Goal: Task Accomplishment & Management: Complete application form

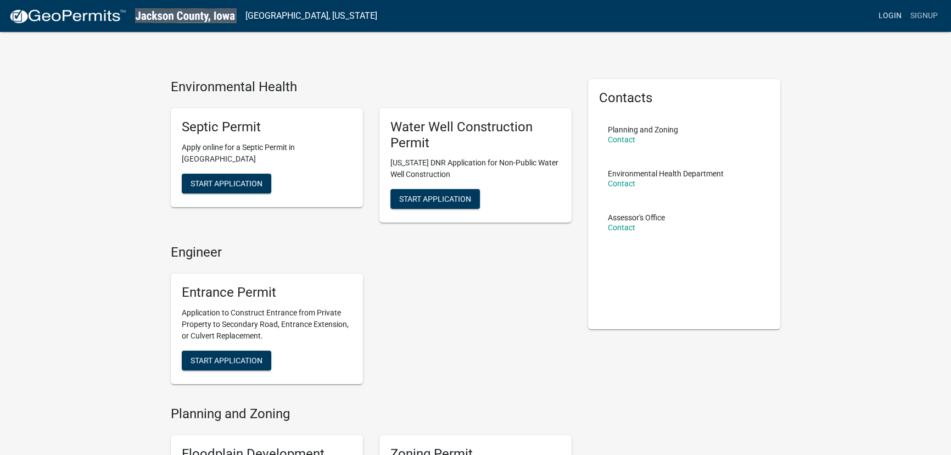
click at [896, 13] on link "Login" at bounding box center [890, 15] width 32 height 21
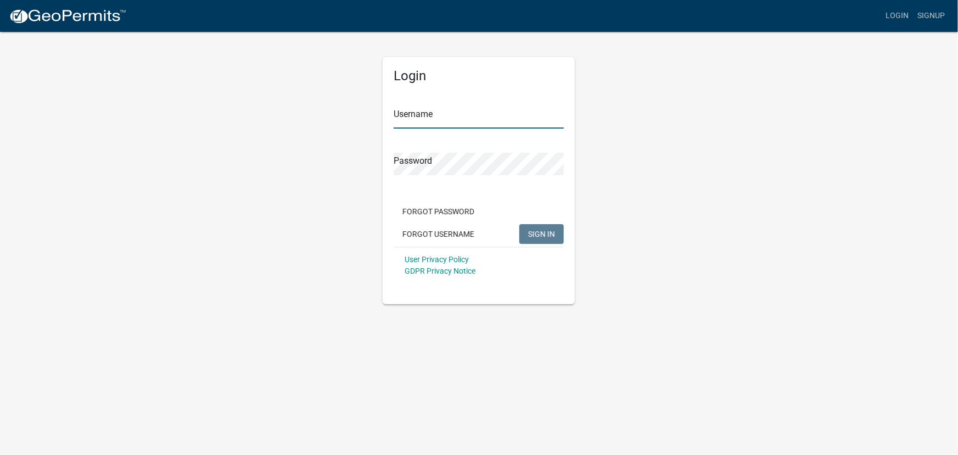
type input "[EMAIL_ADDRESS][DOMAIN_NAME][US_STATE]"
click at [542, 237] on span "SIGN IN" at bounding box center [541, 233] width 27 height 9
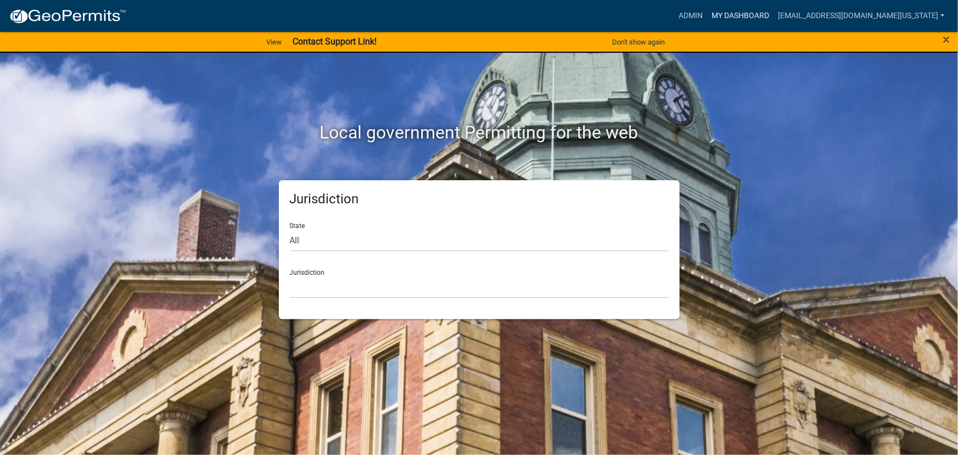
click at [755, 17] on link "My Dashboard" at bounding box center [740, 15] width 66 height 21
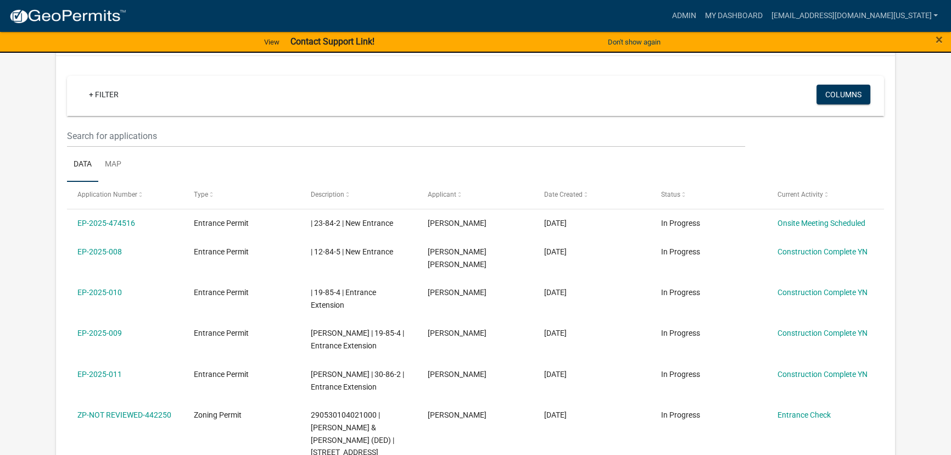
scroll to position [199, 0]
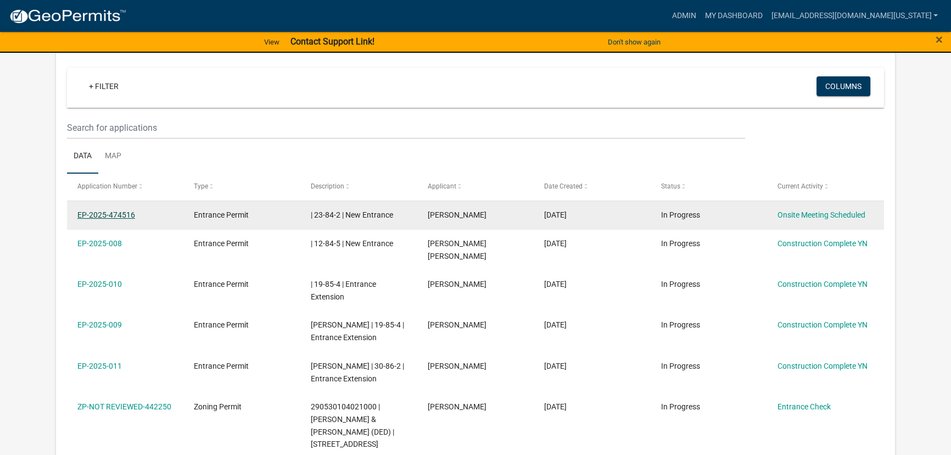
click at [113, 214] on link "EP-2025-474516" at bounding box center [106, 214] width 58 height 9
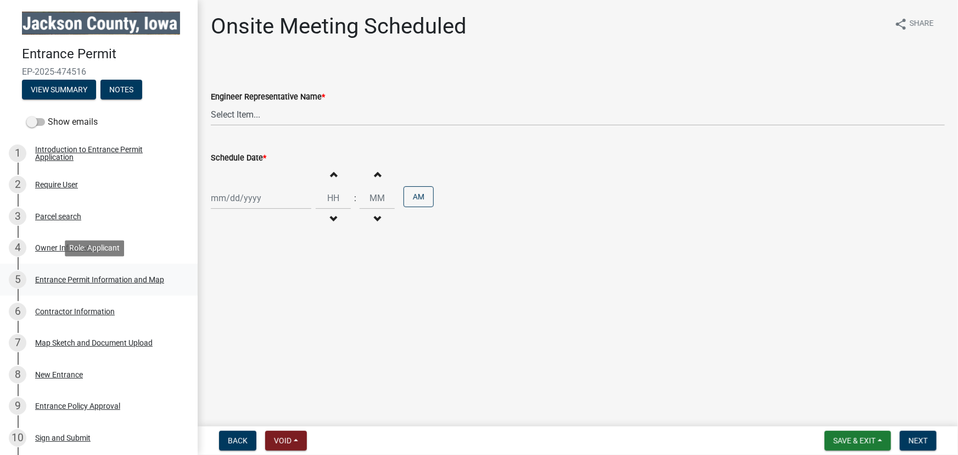
click at [58, 280] on div "Entrance Permit Information and Map" at bounding box center [99, 280] width 129 height 8
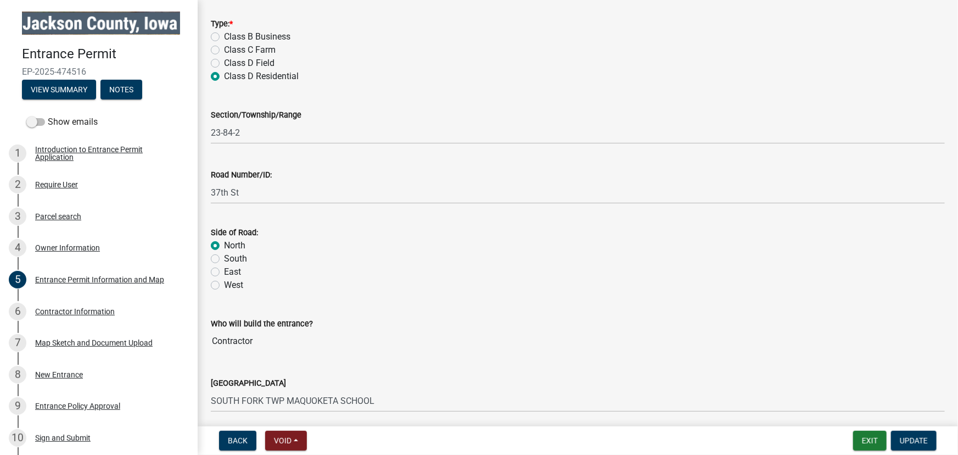
scroll to position [124, 0]
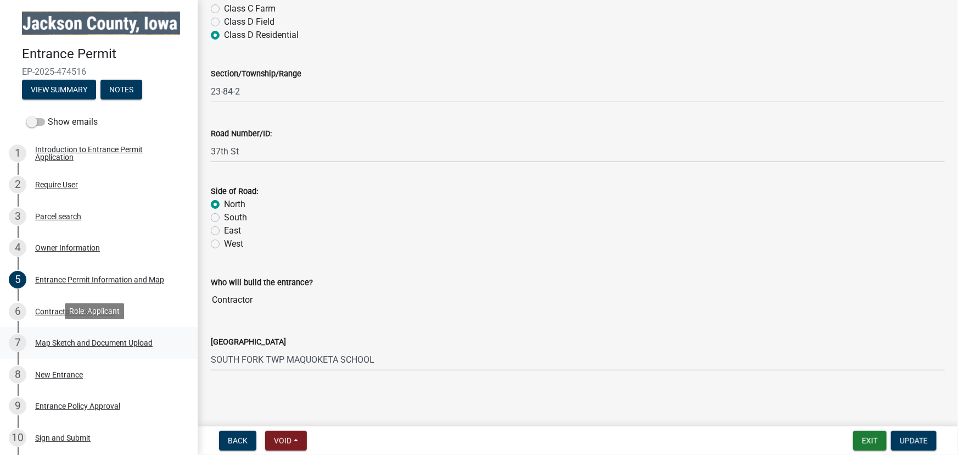
click at [60, 340] on div "Map Sketch and Document Upload" at bounding box center [93, 343] width 117 height 8
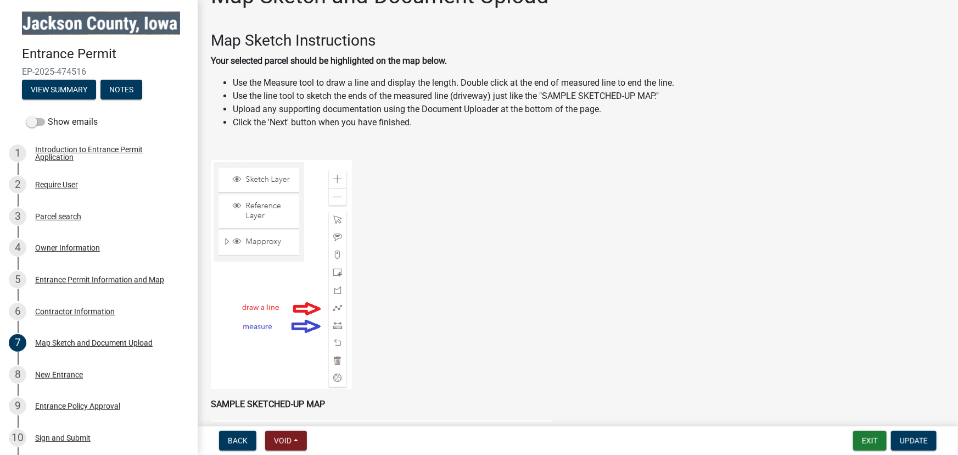
scroll to position [0, 0]
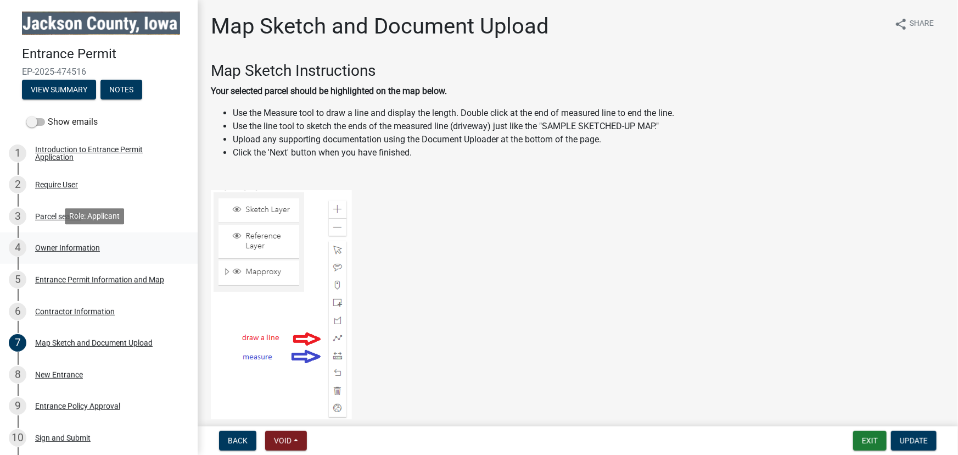
click at [53, 244] on div "Owner Information" at bounding box center [67, 248] width 65 height 8
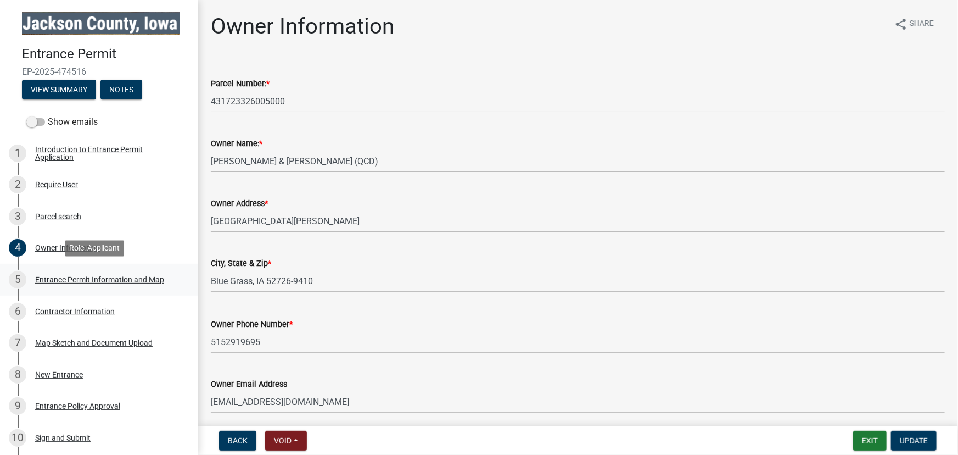
click at [59, 279] on div "Entrance Permit Information and Map" at bounding box center [99, 280] width 129 height 8
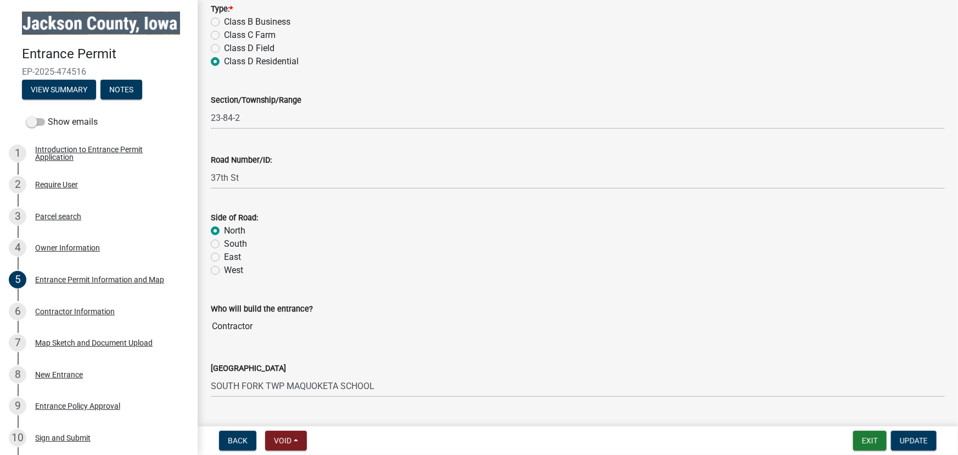
scroll to position [124, 0]
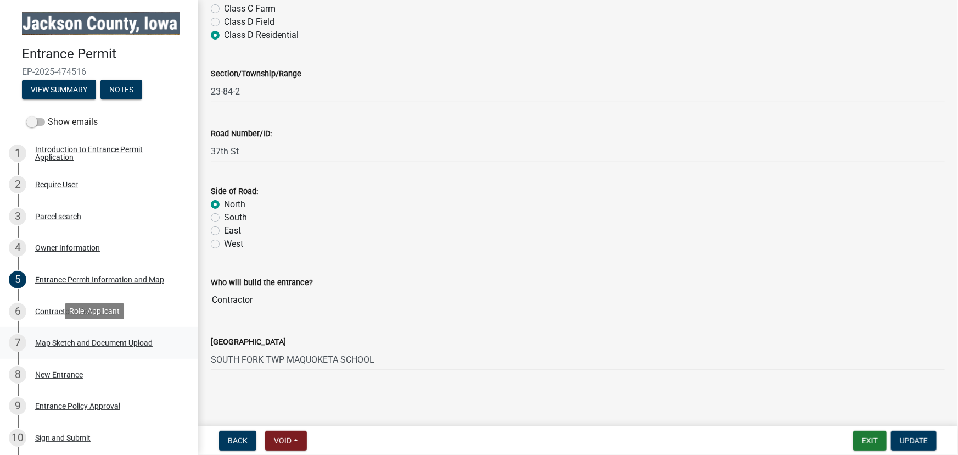
click at [74, 340] on div "Map Sketch and Document Upload" at bounding box center [93, 343] width 117 height 8
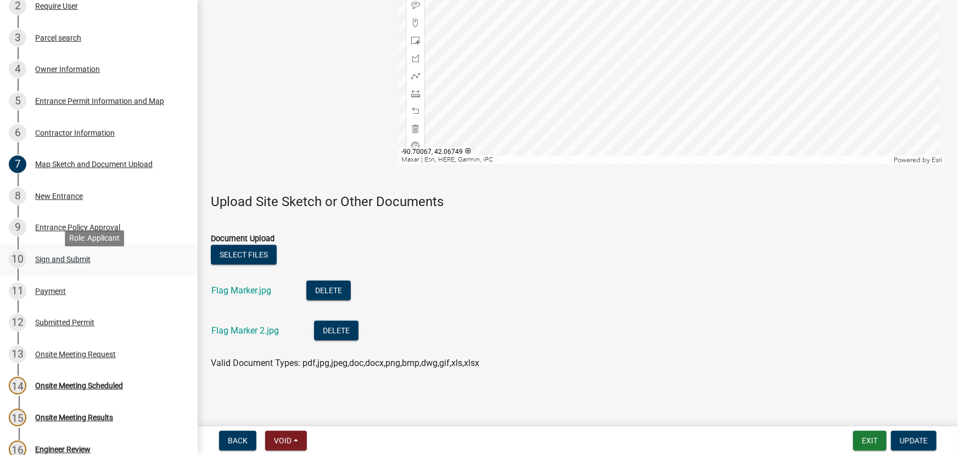
scroll to position [199, 0]
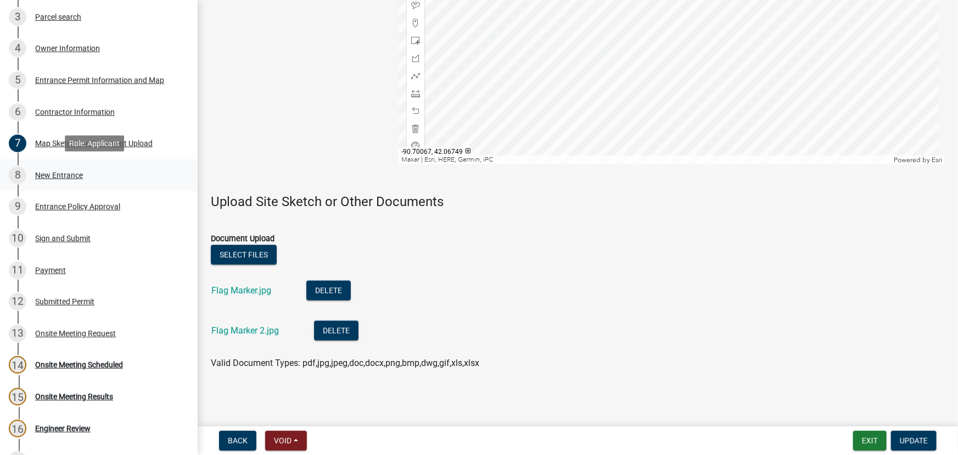
click at [53, 176] on div "New Entrance" at bounding box center [59, 175] width 48 height 8
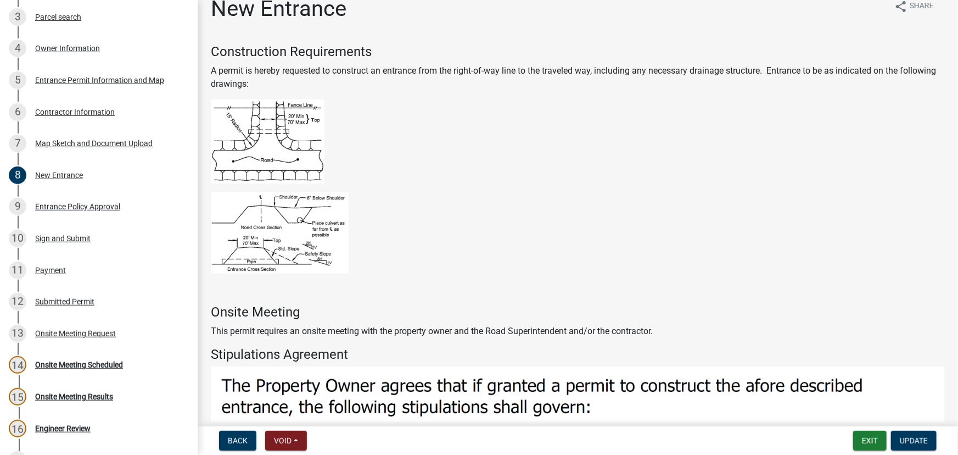
scroll to position [0, 0]
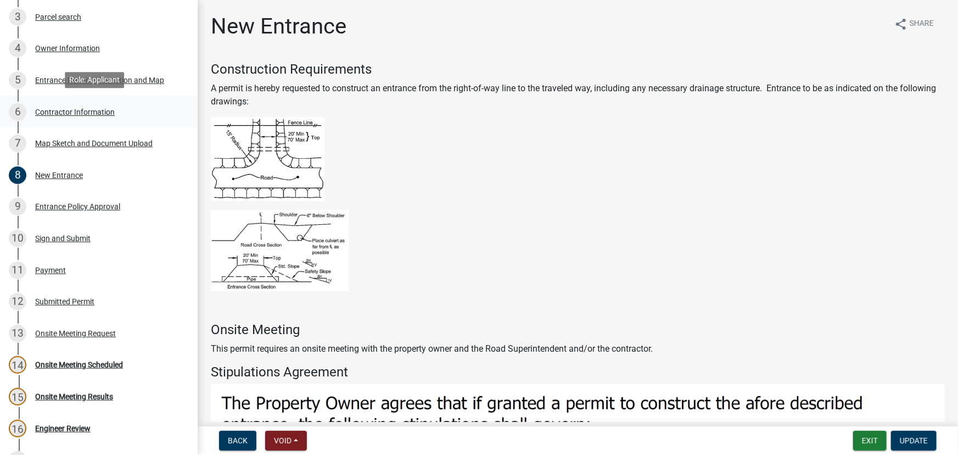
click at [55, 111] on div "Contractor Information" at bounding box center [75, 112] width 80 height 8
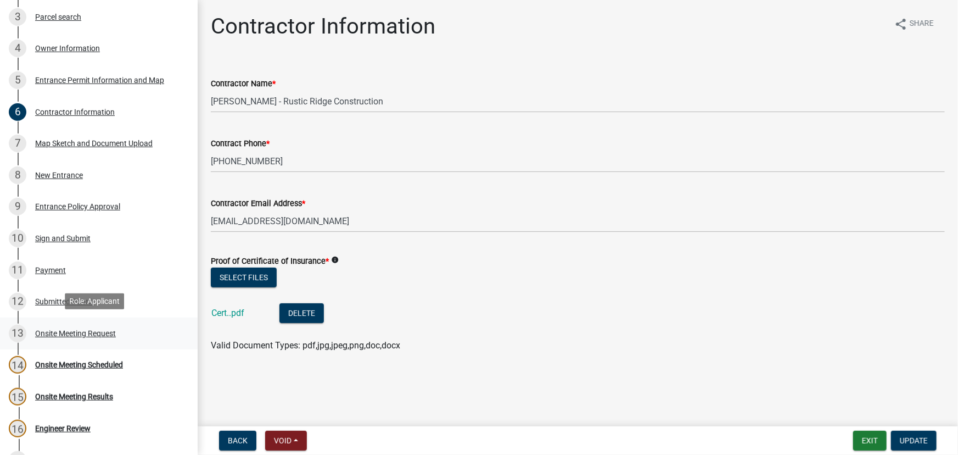
click at [62, 334] on div "Onsite Meeting Request" at bounding box center [75, 333] width 81 height 8
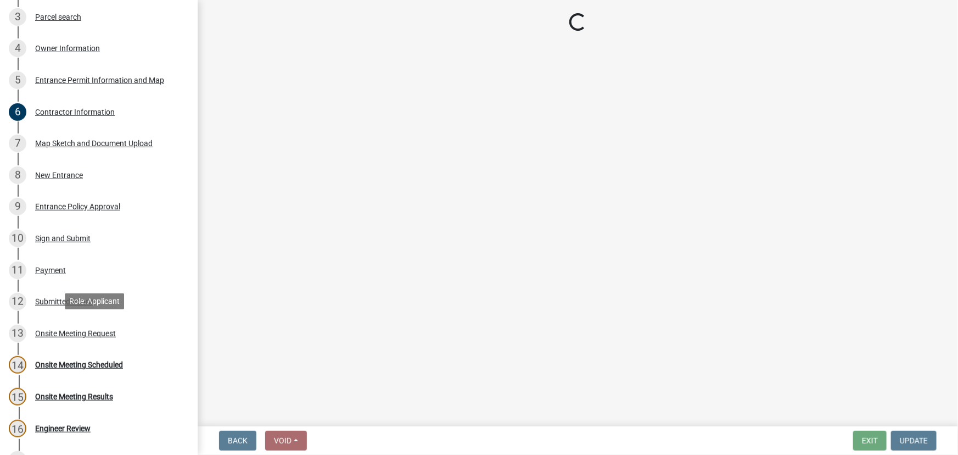
select select "6ef18f41-6e51-493d-a9aa-2e0b643760cb"
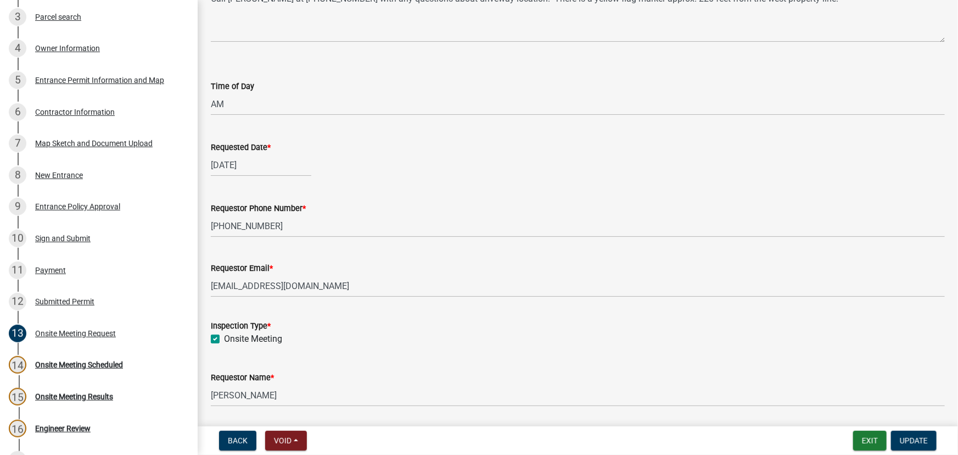
scroll to position [135, 0]
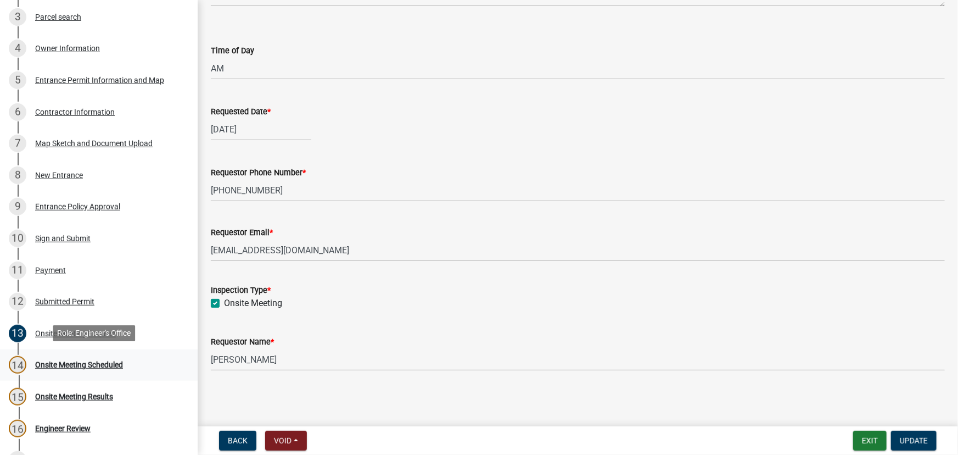
click at [55, 363] on div "Onsite Meeting Scheduled" at bounding box center [79, 365] width 88 height 8
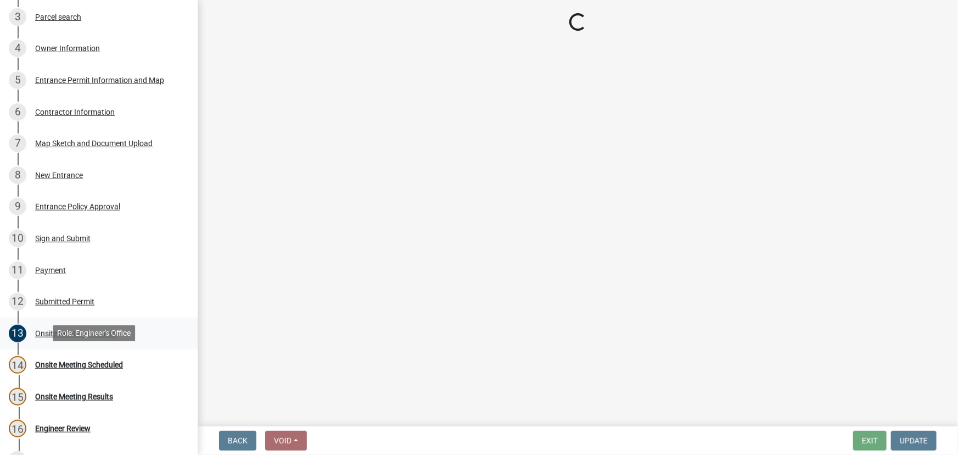
scroll to position [0, 0]
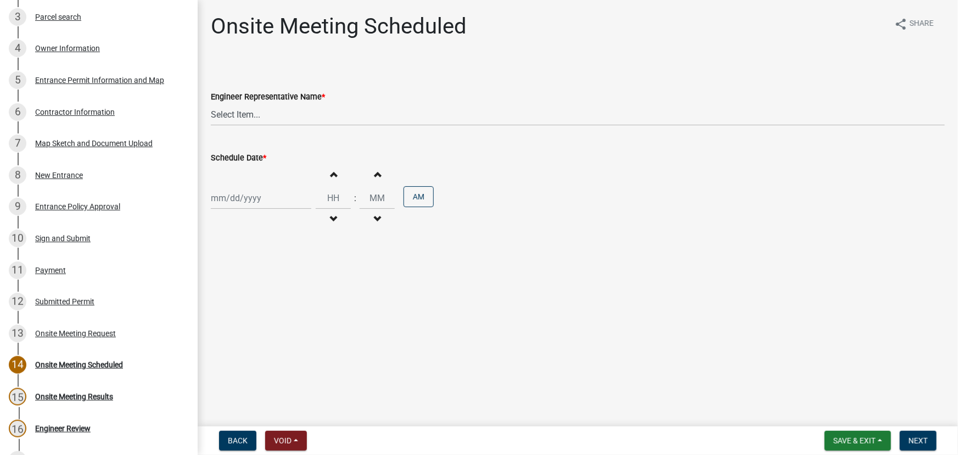
select select "9"
select select "2025"
click at [228, 199] on div "[PERSON_NAME] Feb Mar Apr [PERSON_NAME][DATE] Oct Nov [DATE] 1526 1527 1528 152…" at bounding box center [261, 198] width 100 height 23
click at [241, 291] on div "16" at bounding box center [240, 292] width 18 height 18
type input "[DATE]"
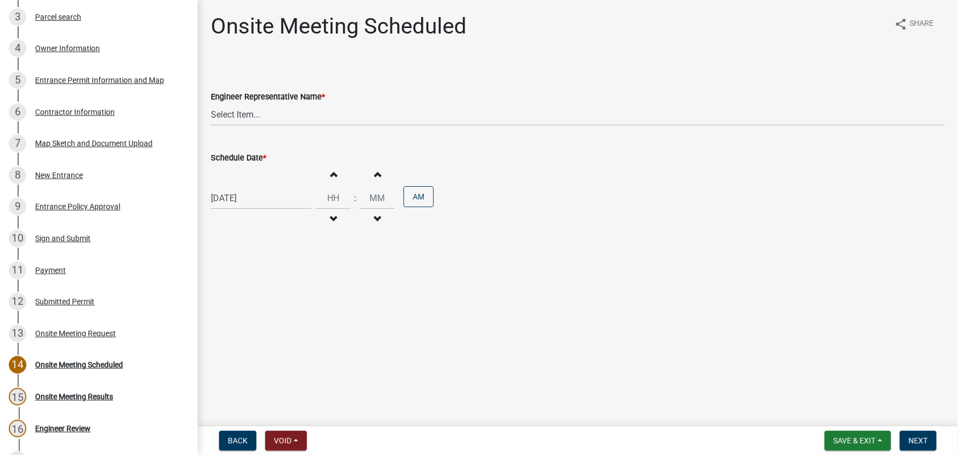
click at [331, 176] on span "button" at bounding box center [332, 174] width 5 height 9
type input "01"
type input "00"
click at [330, 176] on span "button" at bounding box center [332, 174] width 5 height 9
click at [374, 216] on span "button" at bounding box center [376, 219] width 5 height 9
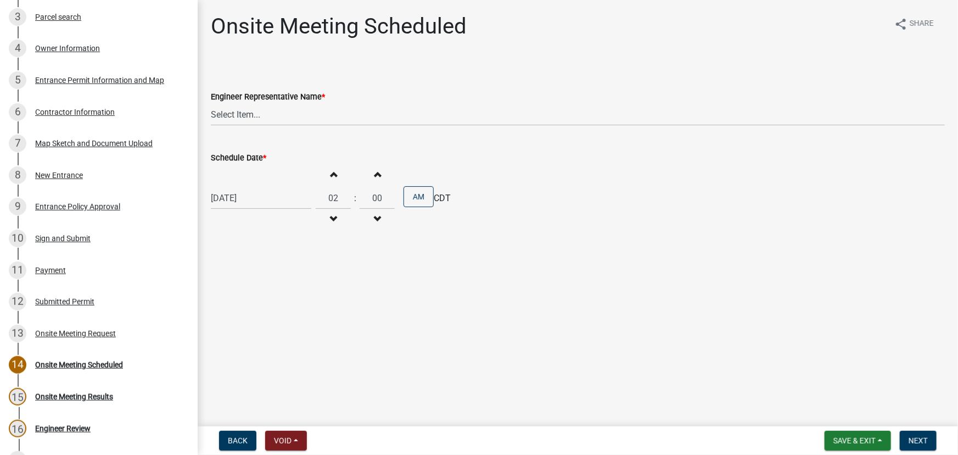
type input "01"
type input "59"
click at [330, 176] on span "button" at bounding box center [332, 174] width 5 height 9
click at [374, 176] on span "button" at bounding box center [376, 174] width 5 height 9
type input "03"
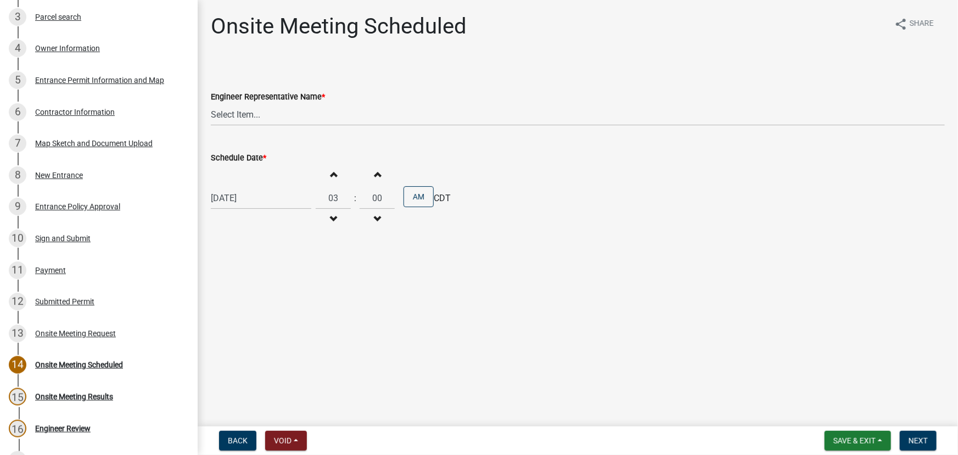
click at [374, 176] on span "button" at bounding box center [376, 174] width 5 height 9
type input "01"
click at [330, 218] on span "button" at bounding box center [332, 219] width 5 height 9
type input "02"
click at [375, 218] on span "button" at bounding box center [376, 219] width 5 height 9
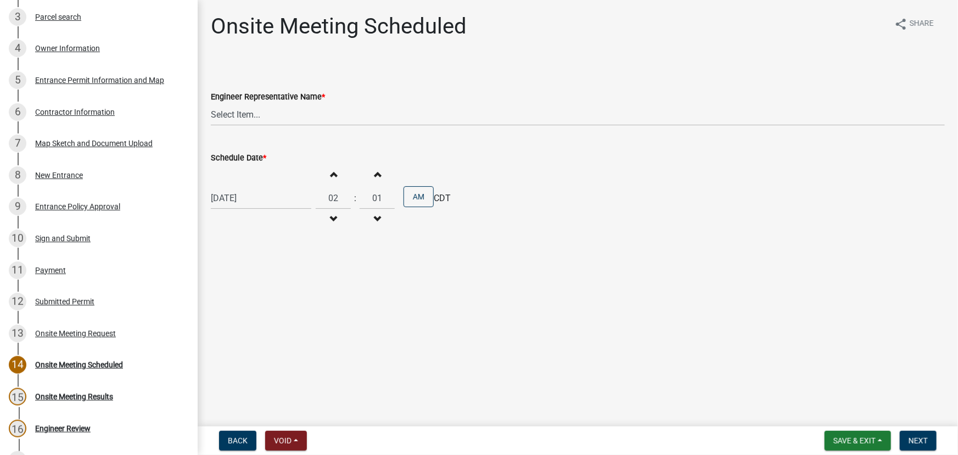
type input "00"
click at [375, 218] on span "button" at bounding box center [376, 219] width 5 height 9
type input "01"
type input "59"
click at [374, 176] on span "button" at bounding box center [376, 174] width 5 height 9
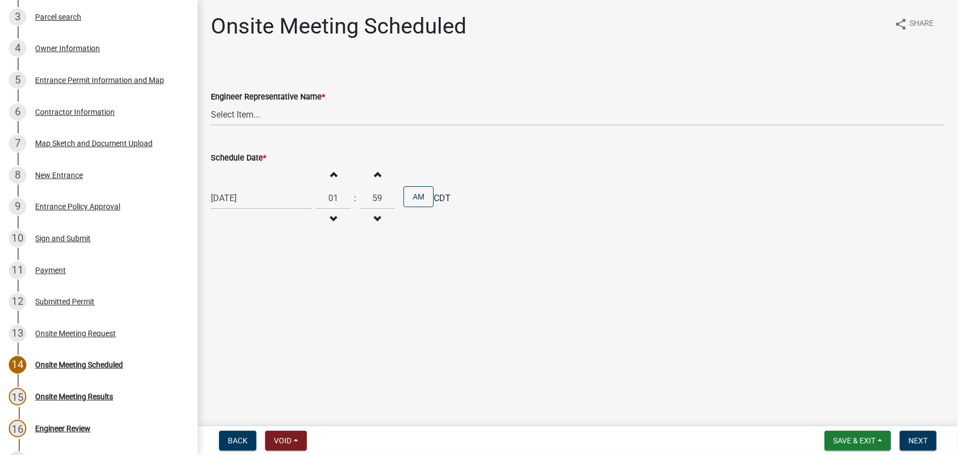
type input "02"
click at [374, 176] on span "button" at bounding box center [376, 174] width 5 height 9
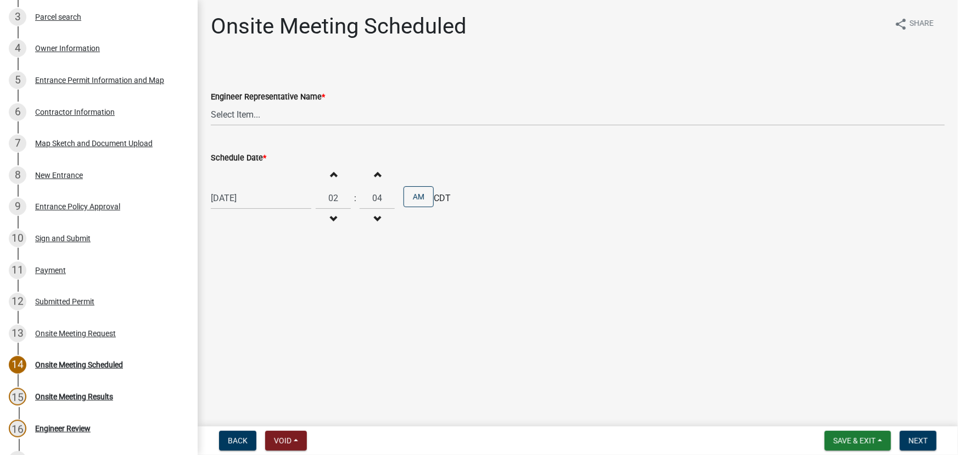
click at [374, 176] on span "button" at bounding box center [376, 174] width 5 height 9
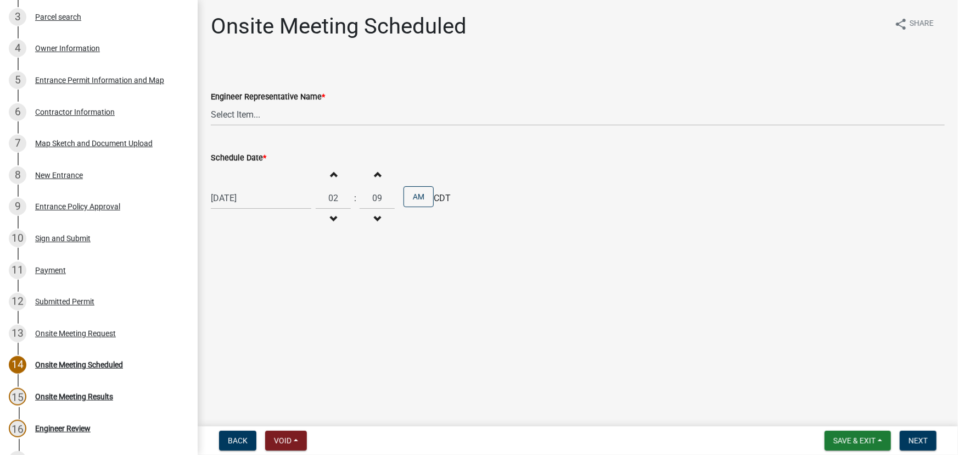
click at [374, 176] on span "button" at bounding box center [376, 174] width 5 height 9
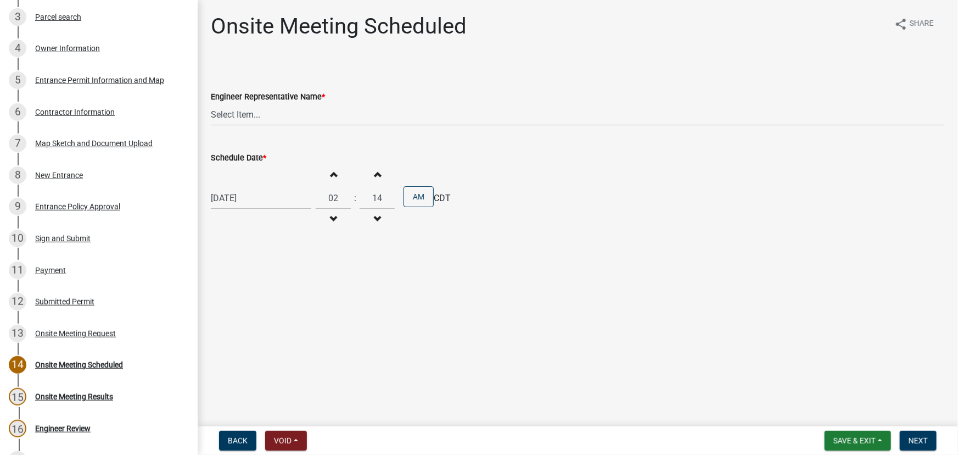
click at [374, 176] on span "button" at bounding box center [376, 174] width 5 height 9
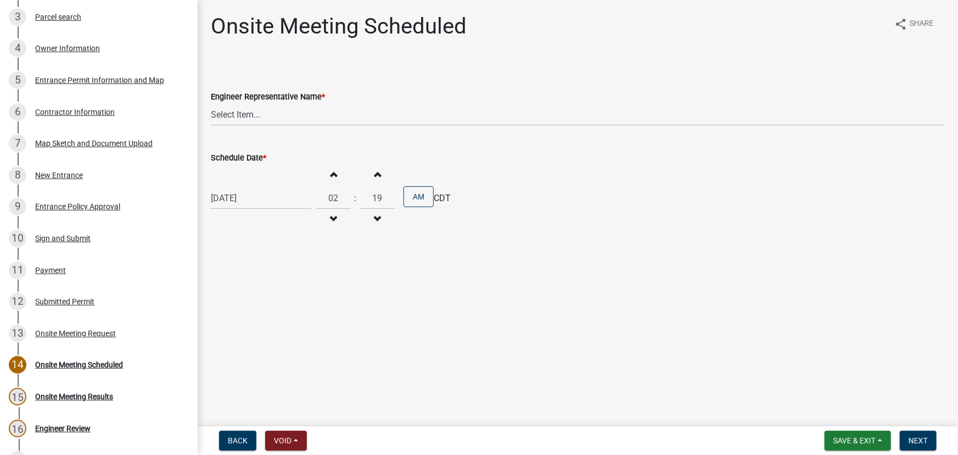
click at [374, 176] on span "button" at bounding box center [376, 174] width 5 height 9
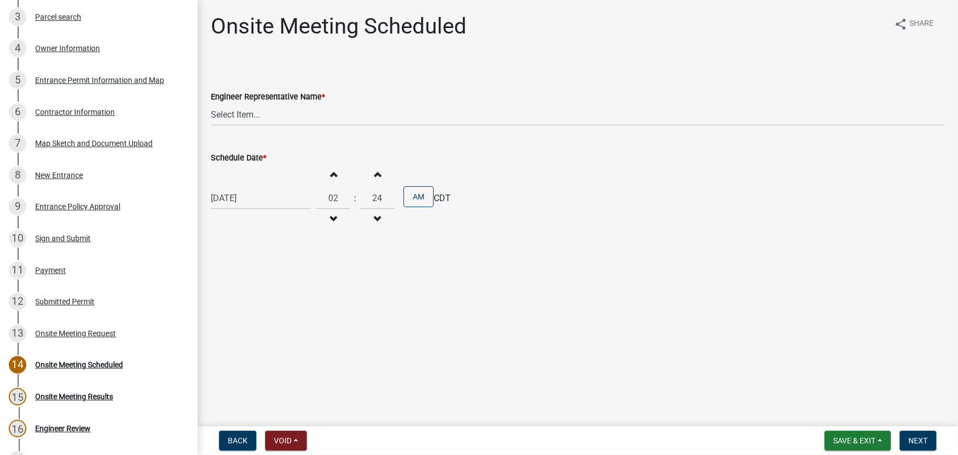
click at [374, 176] on span "button" at bounding box center [376, 174] width 5 height 9
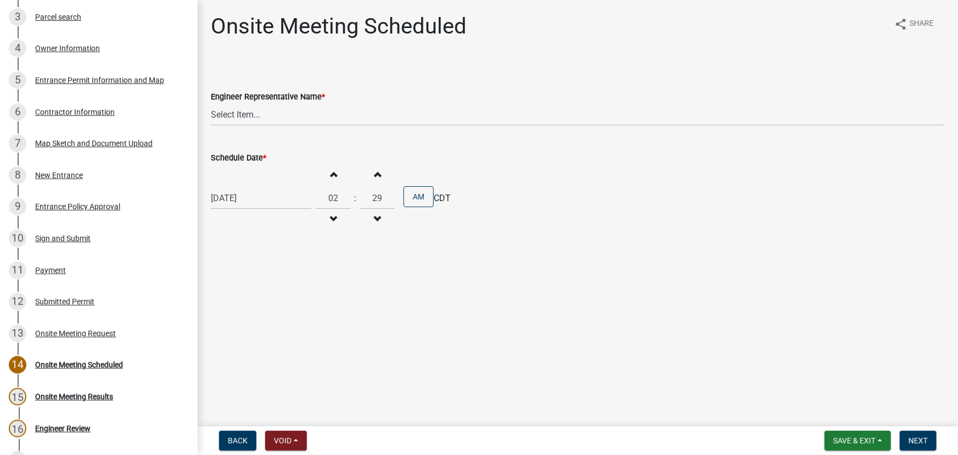
click at [374, 176] on span "button" at bounding box center [376, 174] width 5 height 9
click at [374, 217] on span "button" at bounding box center [376, 219] width 5 height 9
type input "30"
click at [421, 195] on button "AM" at bounding box center [419, 196] width 30 height 21
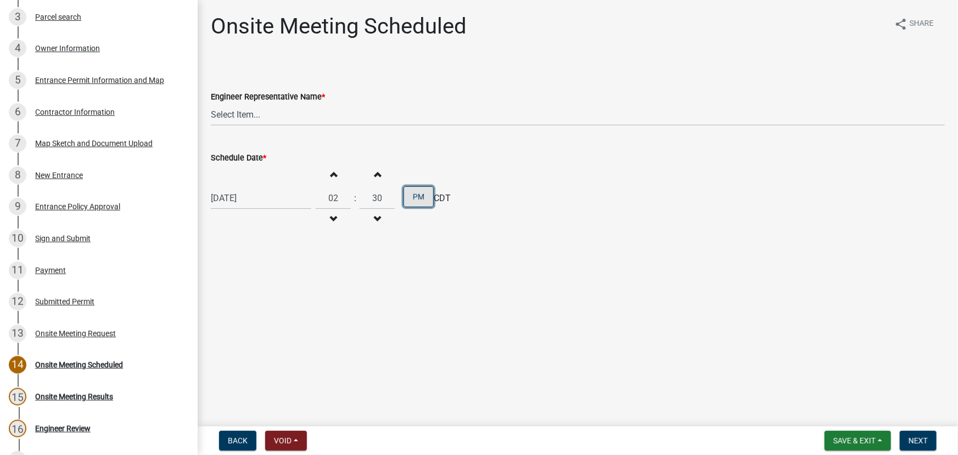
click at [411, 193] on button "PM" at bounding box center [419, 196] width 30 height 21
click at [411, 203] on button "AM" at bounding box center [419, 196] width 30 height 21
click at [230, 114] on select "Select Item... [EMAIL_ADDRESS][DOMAIN_NAME][US_STATE] ([PERSON_NAME]) [EMAIL_AD…" at bounding box center [578, 114] width 734 height 23
select select "b461839b-b288-4cd3-876f-9e9b205322ea"
click at [211, 103] on select "Select Item... [EMAIL_ADDRESS][DOMAIN_NAME][US_STATE] ([PERSON_NAME]) [EMAIL_AD…" at bounding box center [578, 114] width 734 height 23
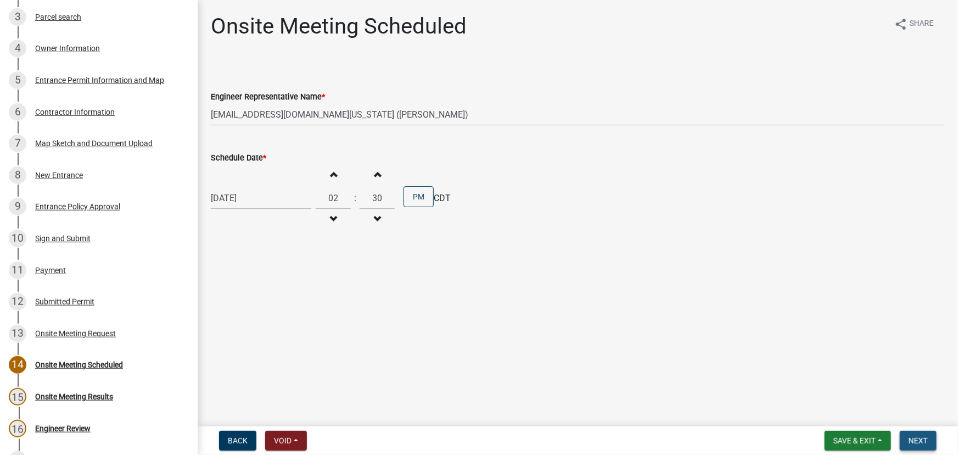
click at [909, 439] on span "Next" at bounding box center [918, 440] width 19 height 9
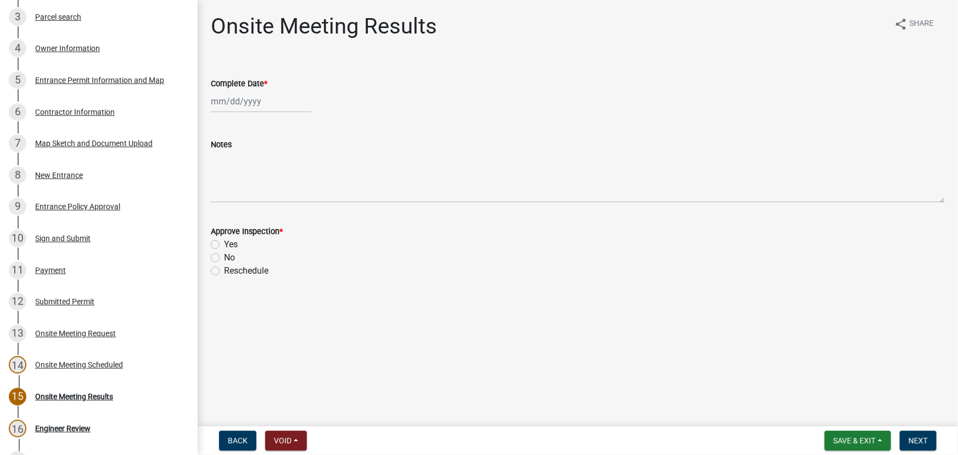
select select "9"
select select "2025"
click at [228, 103] on div "[PERSON_NAME] Feb Mar Apr [PERSON_NAME][DATE] Oct Nov [DATE] 1526 1527 1528 152…" at bounding box center [261, 101] width 100 height 23
click at [241, 191] on div "16" at bounding box center [240, 195] width 18 height 18
type input "[DATE]"
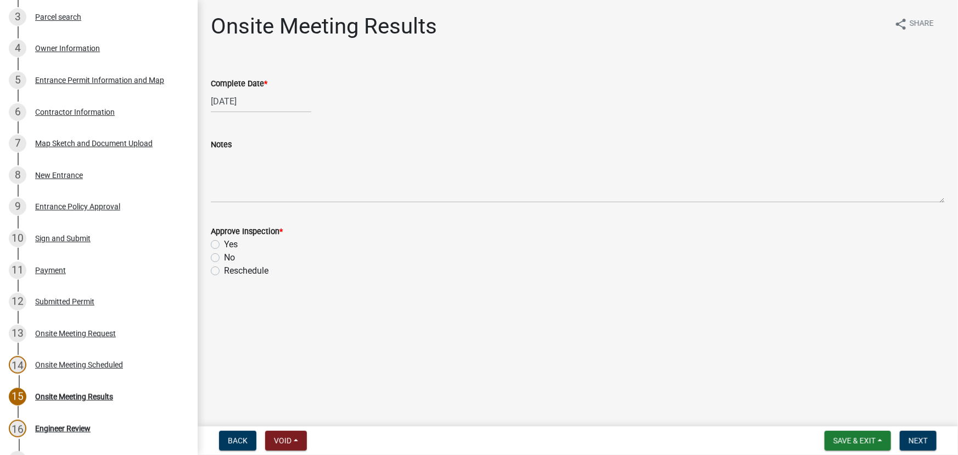
click at [224, 242] on label "Yes" at bounding box center [231, 244] width 14 height 13
click at [224, 242] on input "Yes" at bounding box center [227, 241] width 7 height 7
radio input "true"
click at [919, 440] on span "Next" at bounding box center [918, 440] width 19 height 9
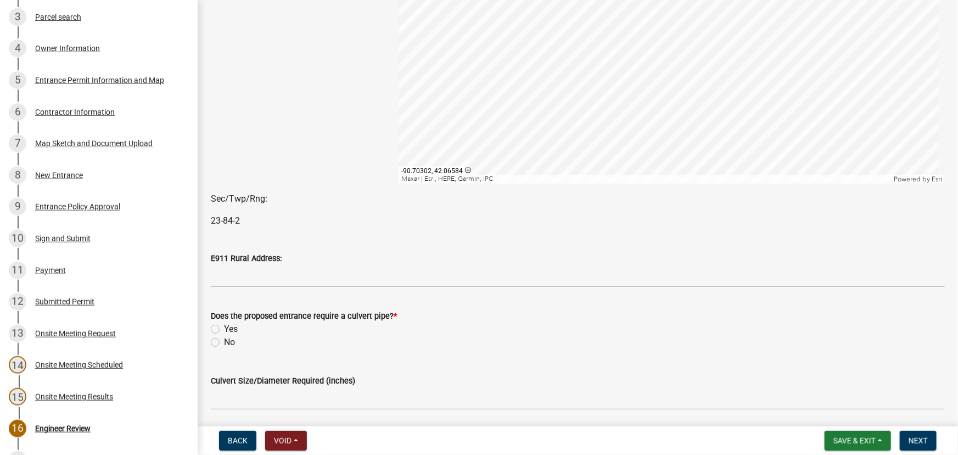
scroll to position [349, 0]
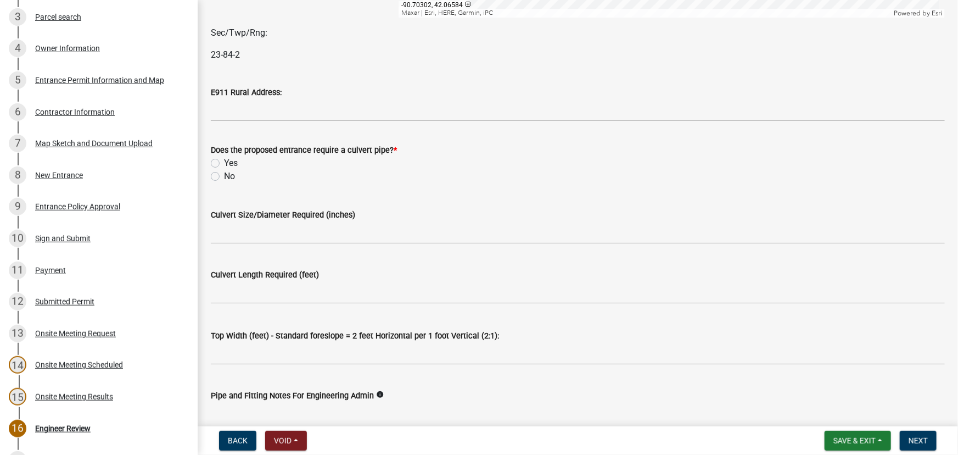
click at [224, 159] on label "Yes" at bounding box center [231, 162] width 14 height 13
click at [224, 159] on input "Yes" at bounding box center [227, 159] width 7 height 7
radio input "true"
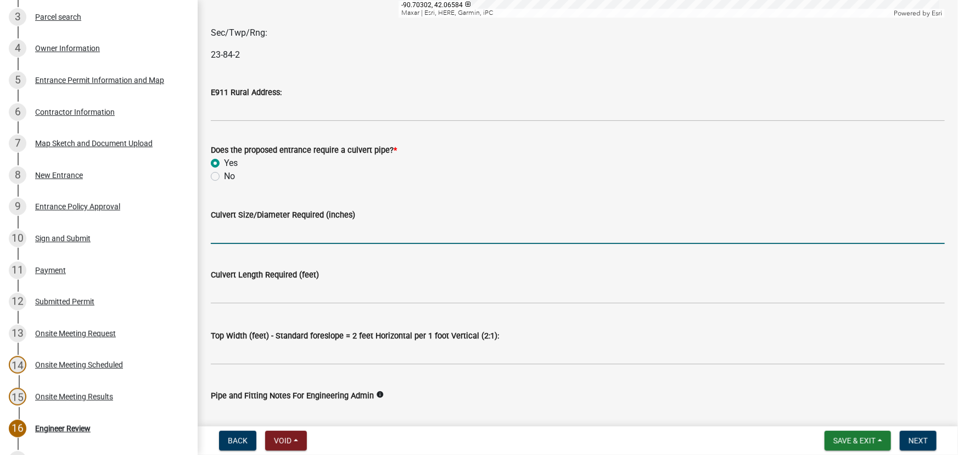
click at [212, 236] on input "Culvert Size/Diameter Required (inches)" at bounding box center [578, 232] width 734 height 23
type input "18"
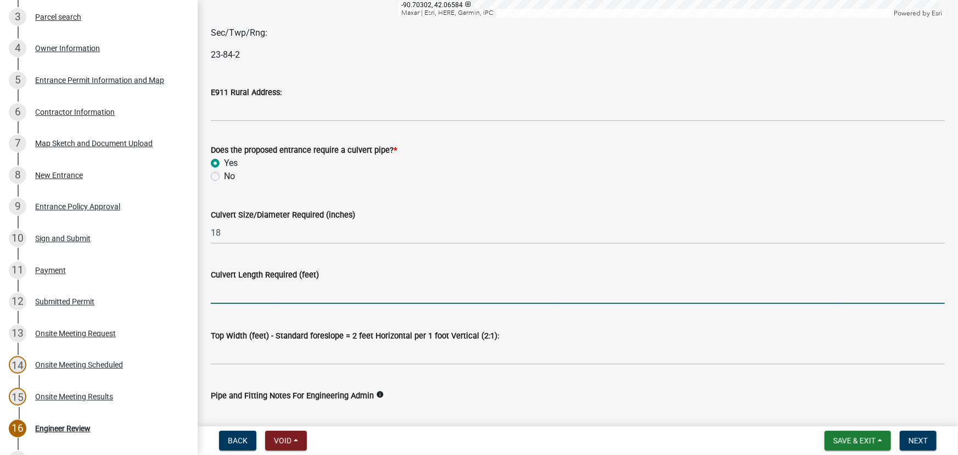
click at [214, 292] on input "text" at bounding box center [578, 292] width 734 height 23
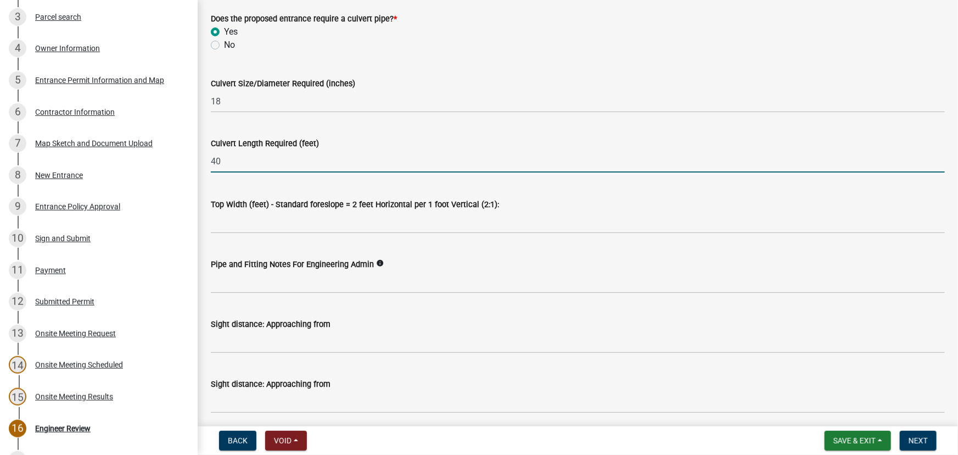
scroll to position [499, 0]
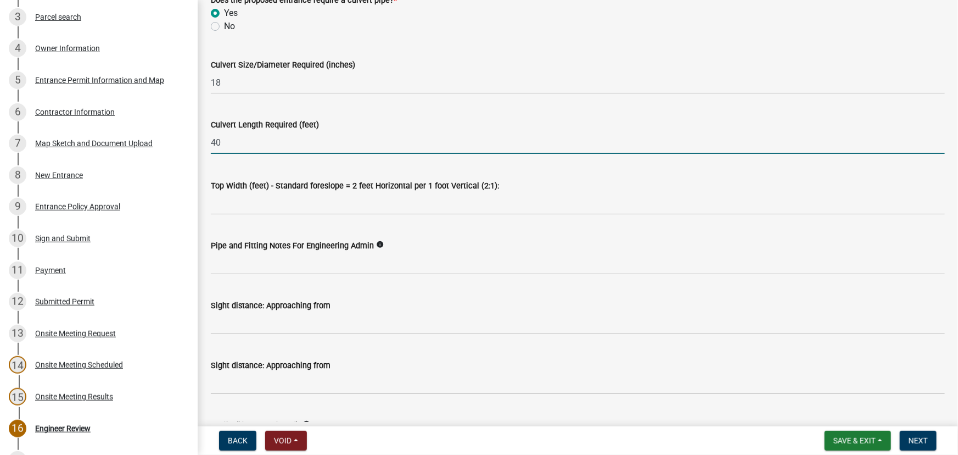
type input "40"
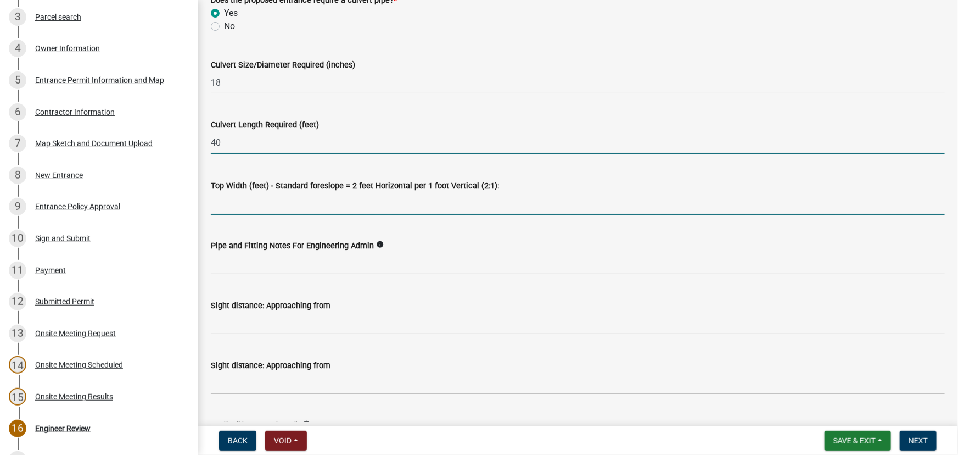
click at [216, 203] on input "Top Width (feet) - Standard foreslope = 2 feet Horizontal per 1 foot Vertical (…" at bounding box center [578, 203] width 734 height 23
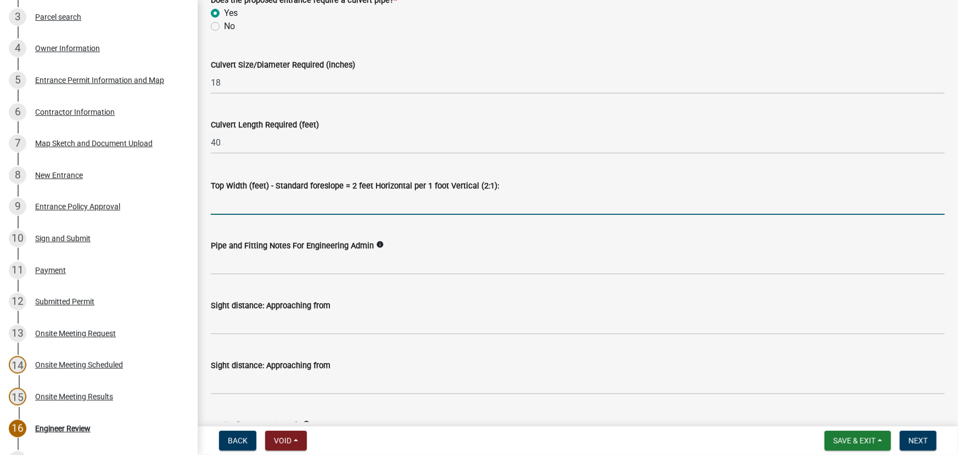
type input "30"
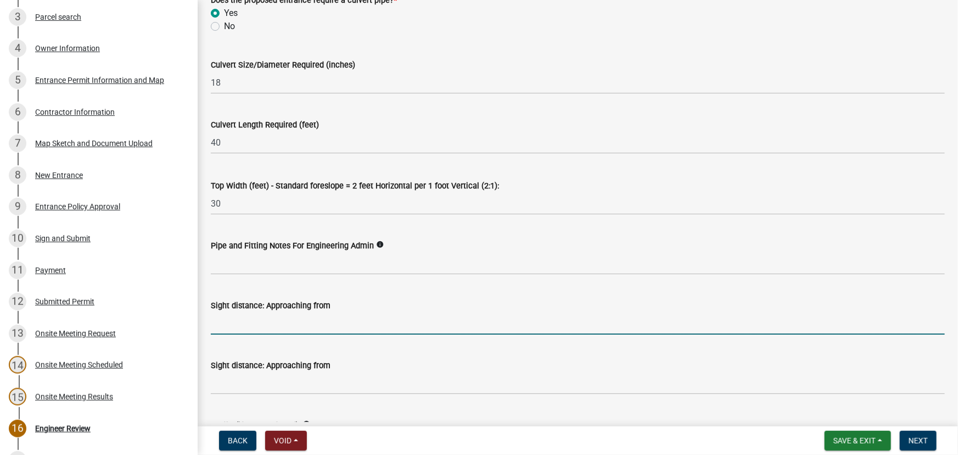
click at [220, 327] on input "Sight distance: Approaching from" at bounding box center [578, 323] width 734 height 23
type input "West 500 ft"
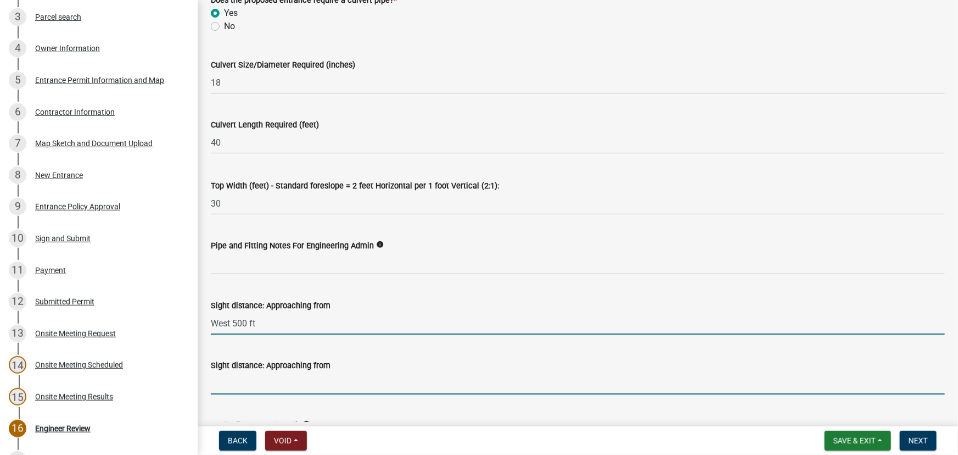
click at [233, 386] on input "Sight distance: Approaching from" at bounding box center [578, 383] width 734 height 23
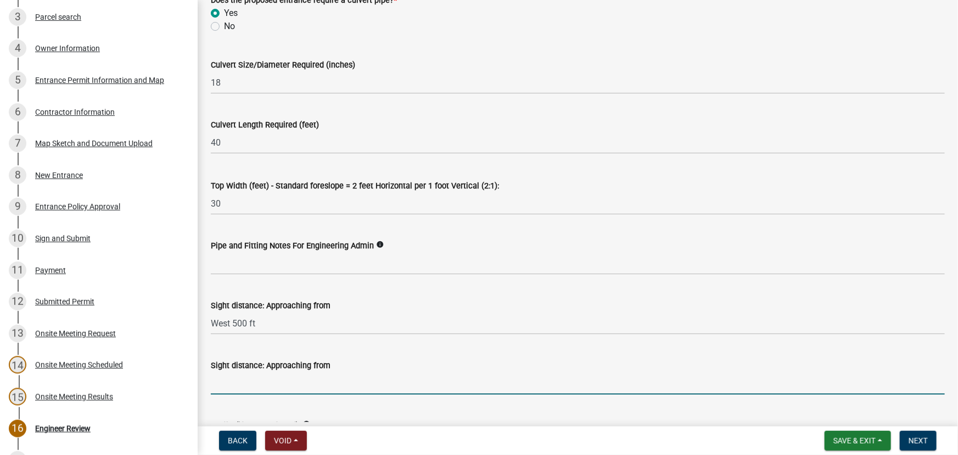
type input "East 500 ft"
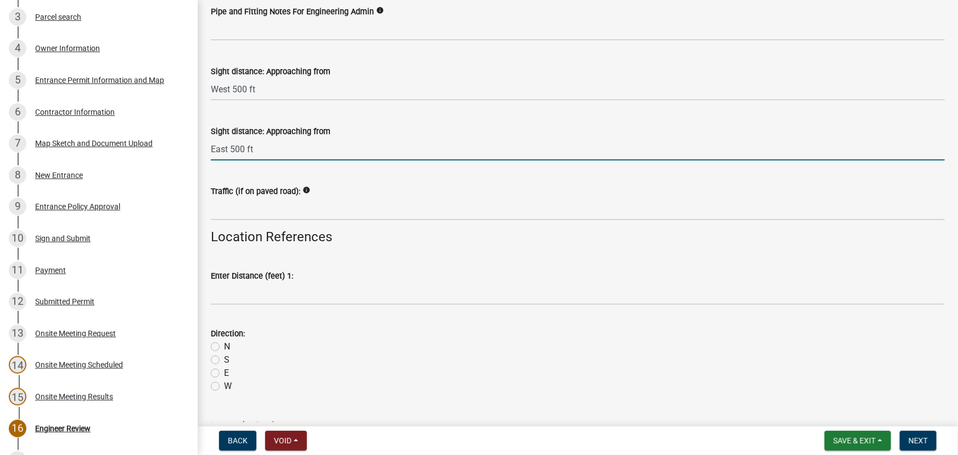
scroll to position [848, 0]
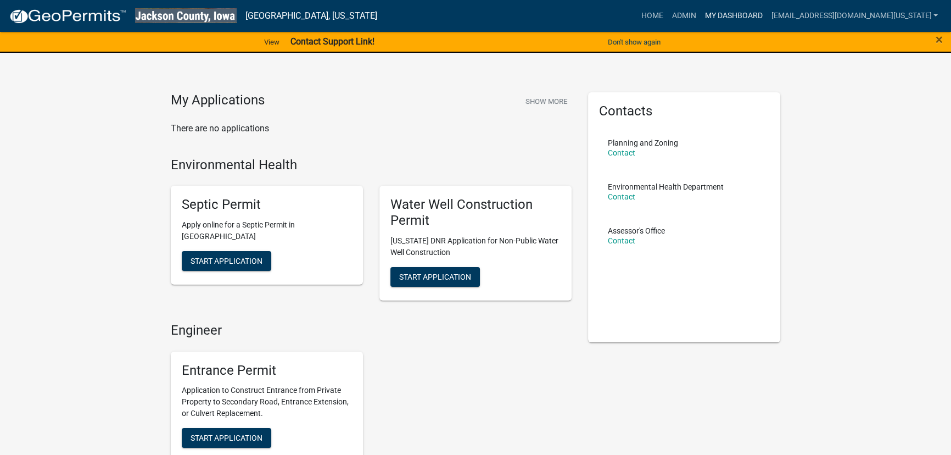
click at [741, 16] on link "My Dashboard" at bounding box center [733, 15] width 66 height 21
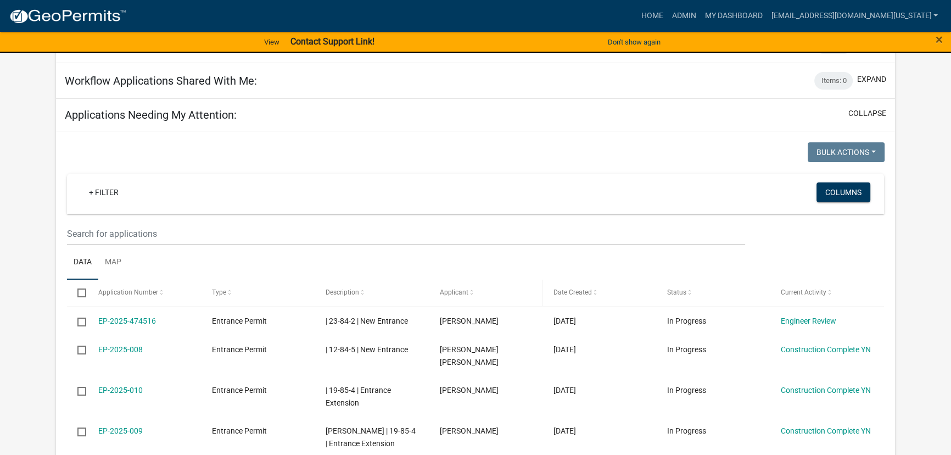
scroll to position [149, 0]
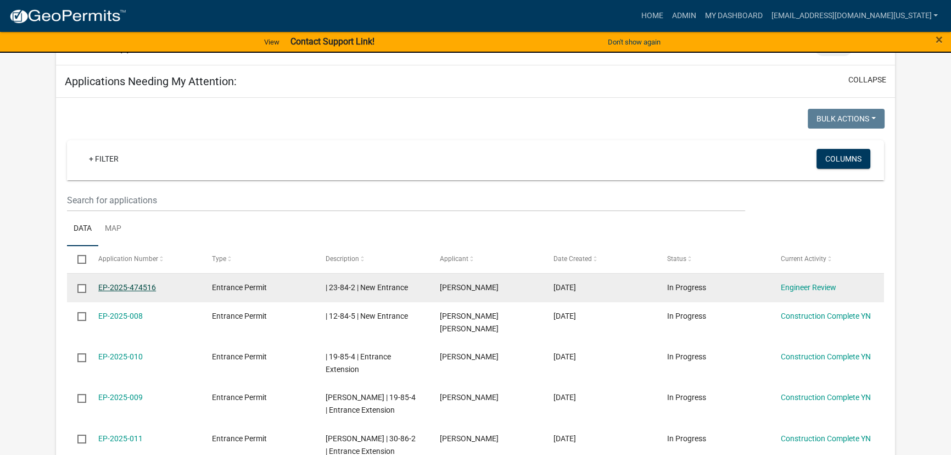
click at [108, 287] on link "EP-2025-474516" at bounding box center [127, 287] width 58 height 9
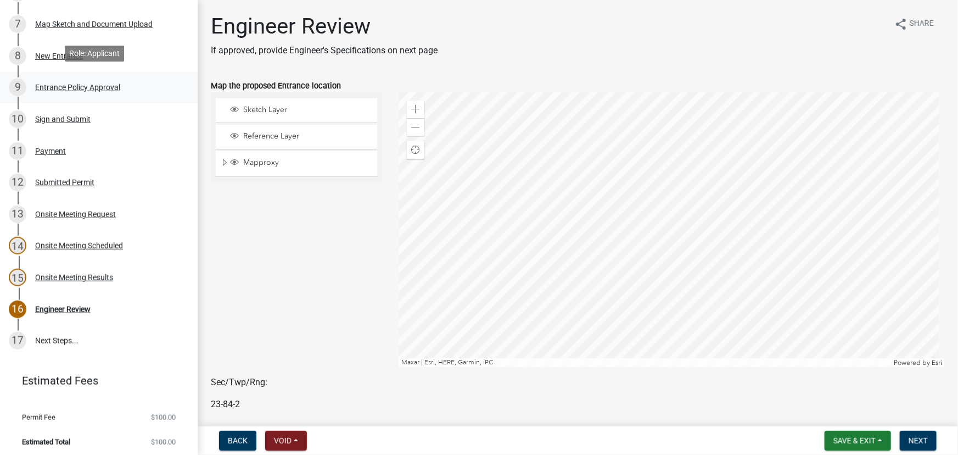
scroll to position [321, 0]
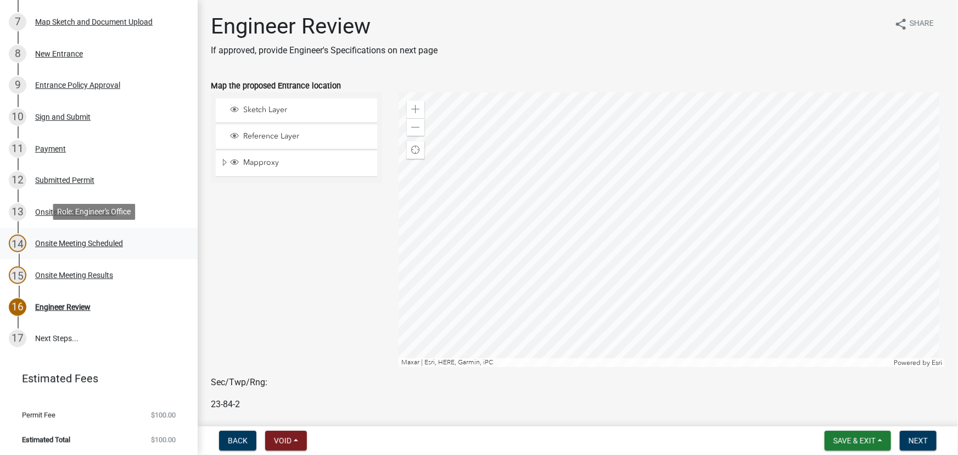
click at [67, 244] on div "Onsite Meeting Scheduled" at bounding box center [79, 243] width 88 height 8
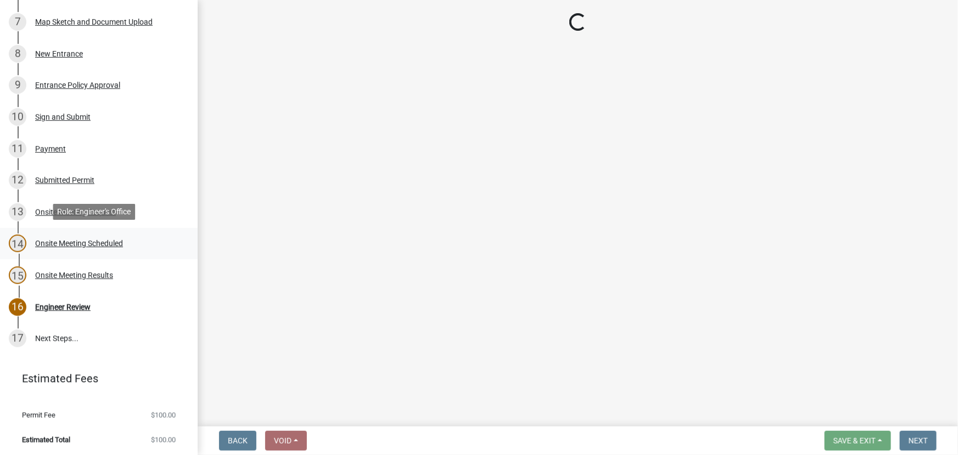
select select "b461839b-b288-4cd3-876f-9e9b205322ea"
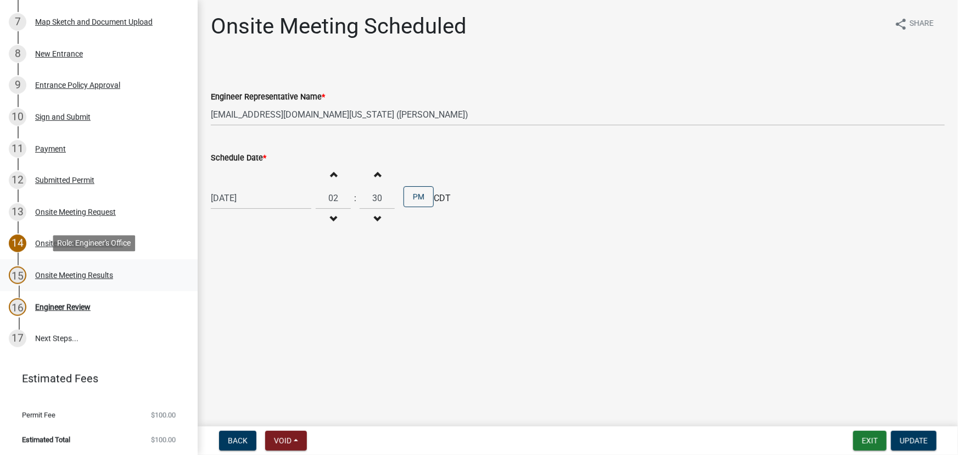
click at [61, 272] on div "Onsite Meeting Results" at bounding box center [74, 275] width 78 height 8
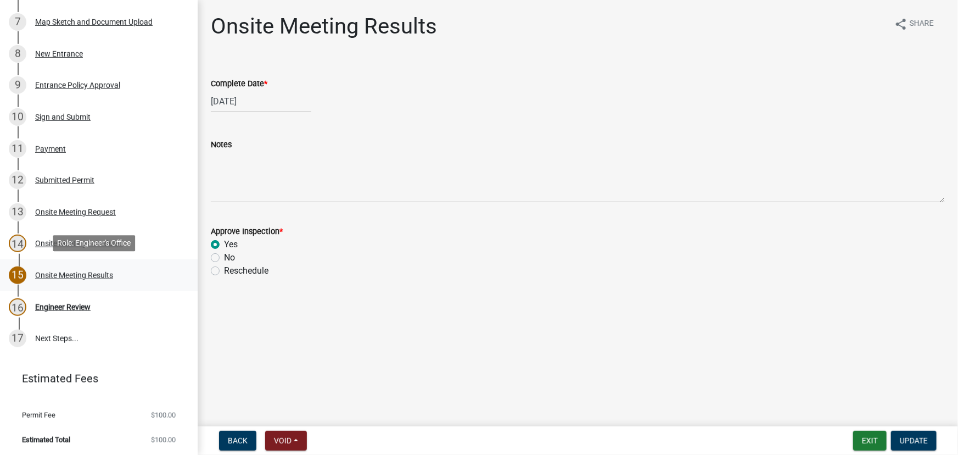
click at [61, 273] on div "Onsite Meeting Results" at bounding box center [74, 275] width 78 height 8
click at [57, 305] on div "Engineer Review" at bounding box center [62, 307] width 55 height 8
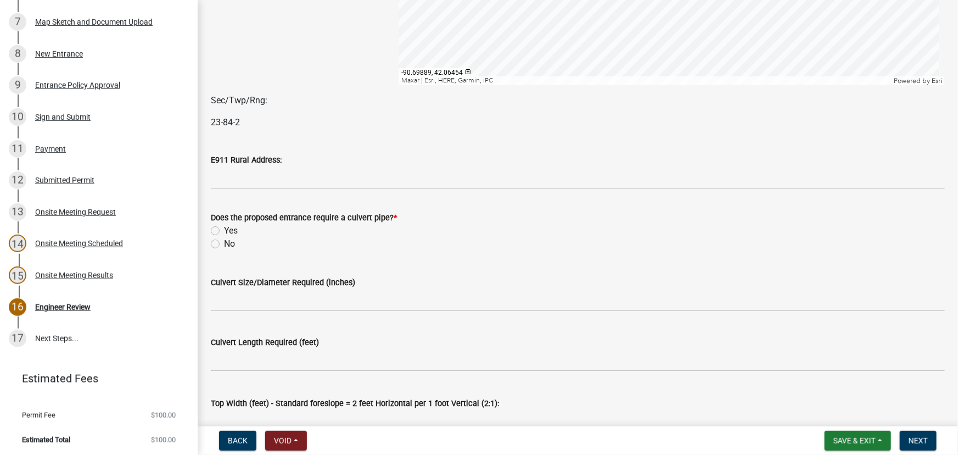
scroll to position [299, 0]
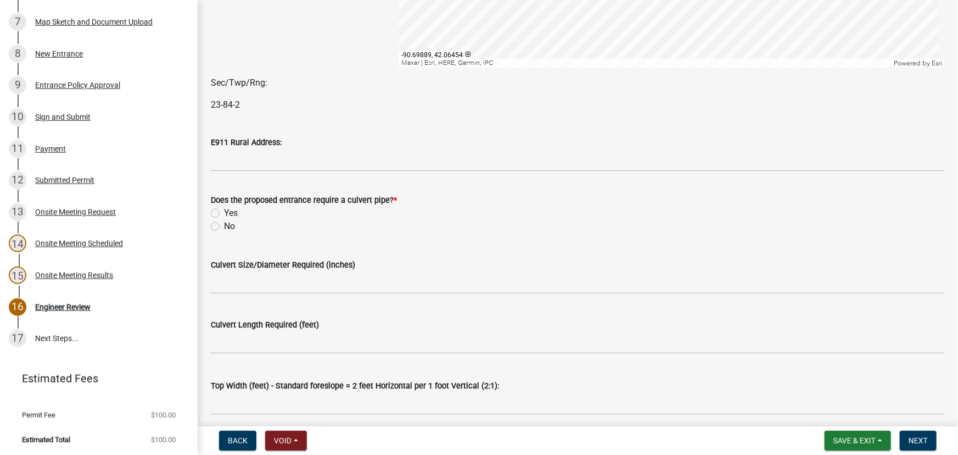
click at [224, 211] on label "Yes" at bounding box center [231, 212] width 14 height 13
click at [224, 211] on input "Yes" at bounding box center [227, 209] width 7 height 7
radio input "true"
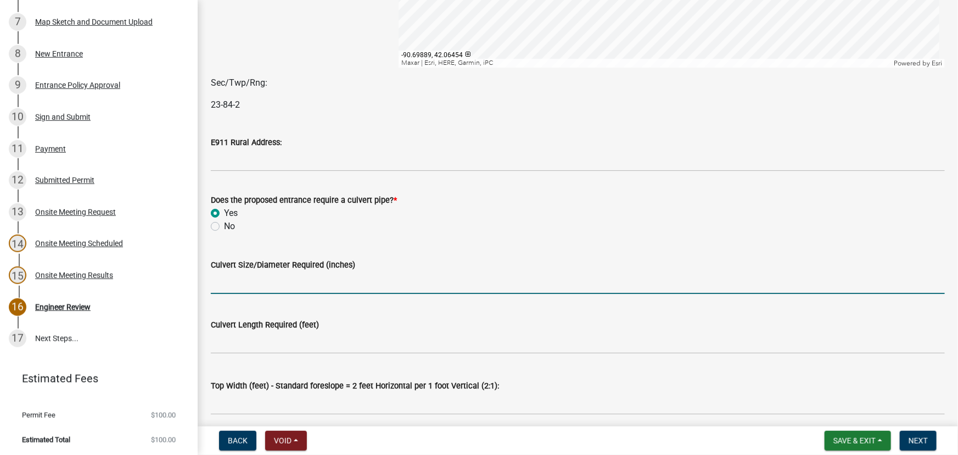
click at [225, 287] on input "Culvert Size/Diameter Required (inches)" at bounding box center [578, 282] width 734 height 23
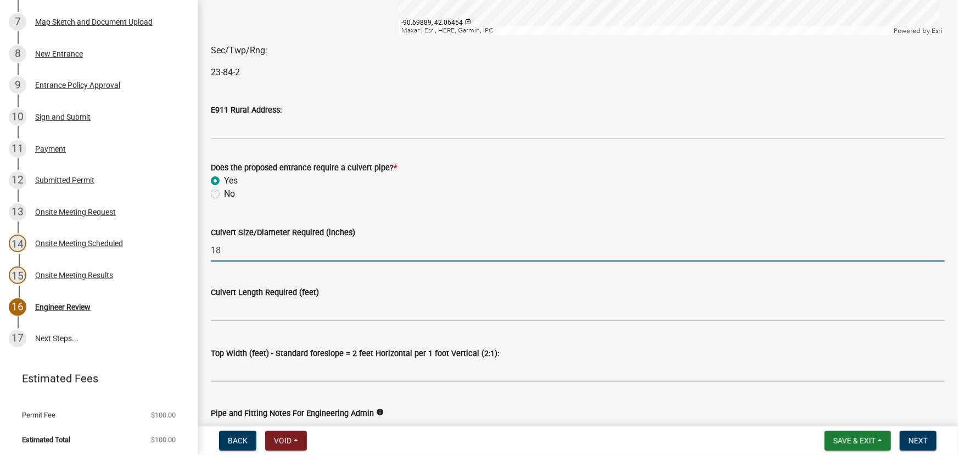
scroll to position [349, 0]
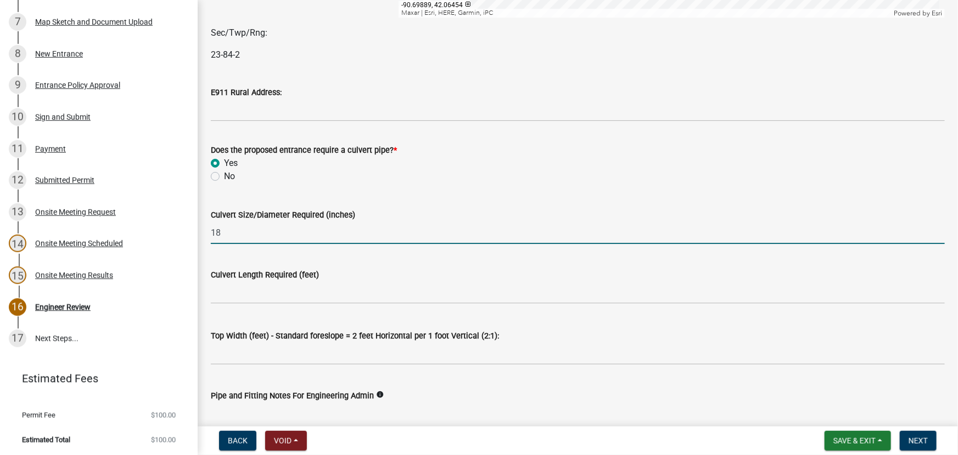
type input "18"
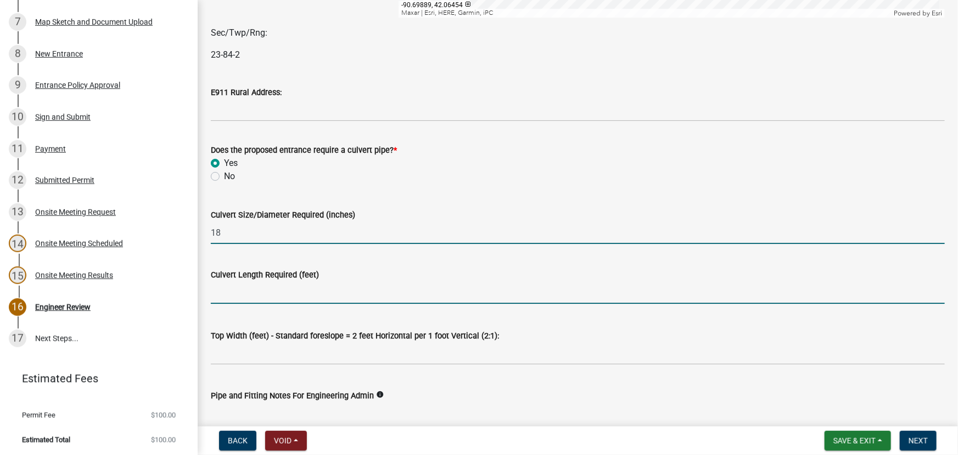
click at [220, 292] on input "text" at bounding box center [578, 292] width 734 height 23
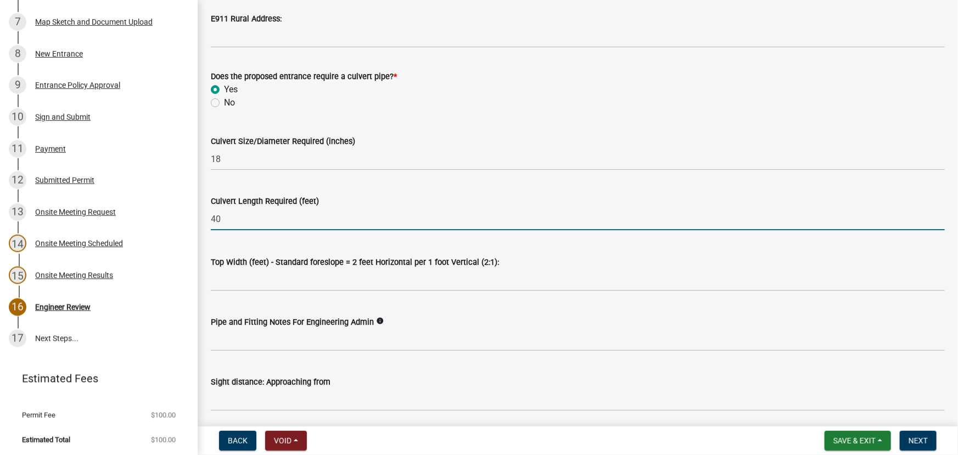
scroll to position [449, 0]
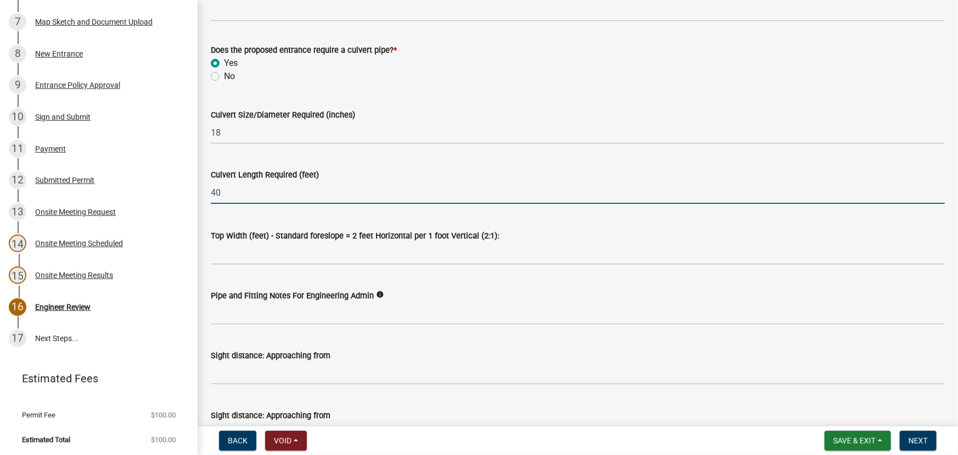
type input "40"
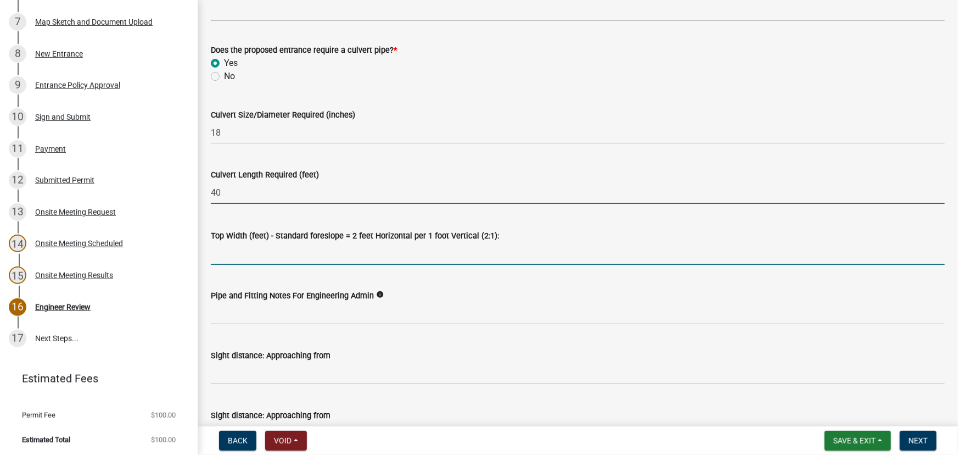
click at [221, 254] on input "Top Width (feet) - Standard foreslope = 2 feet Horizontal per 1 foot Vertical (…" at bounding box center [578, 253] width 734 height 23
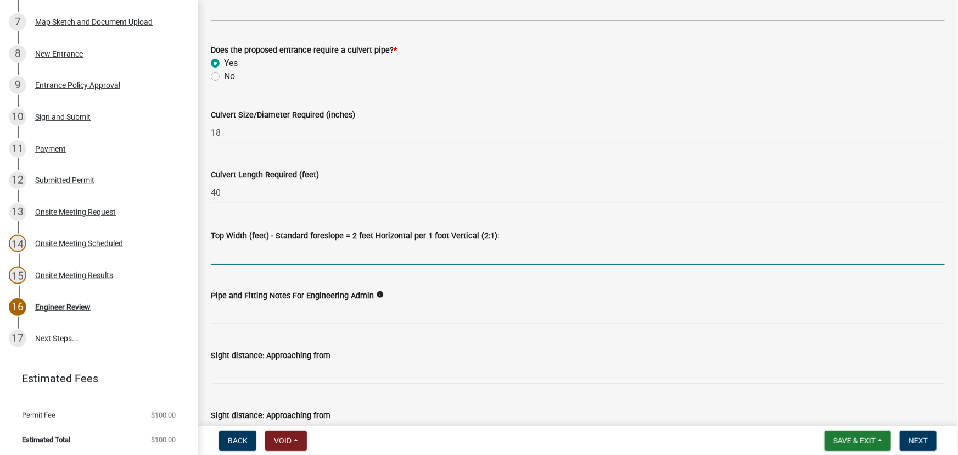
type input "30"
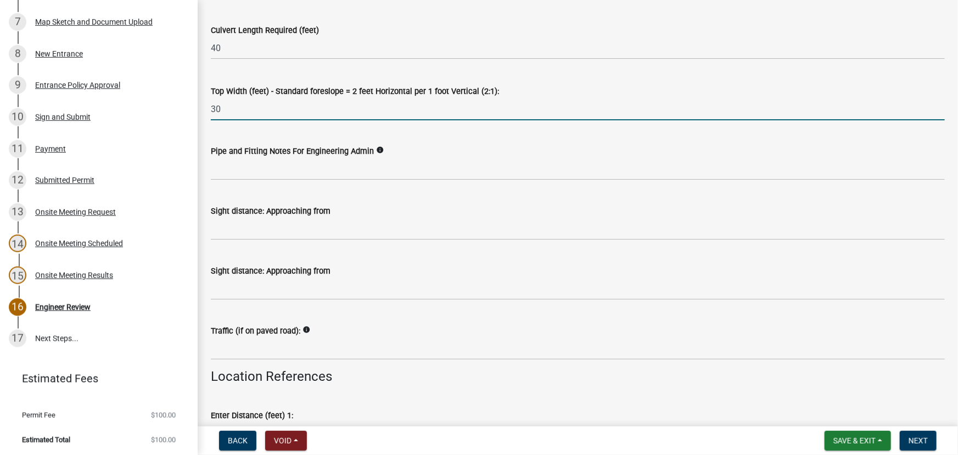
scroll to position [598, 0]
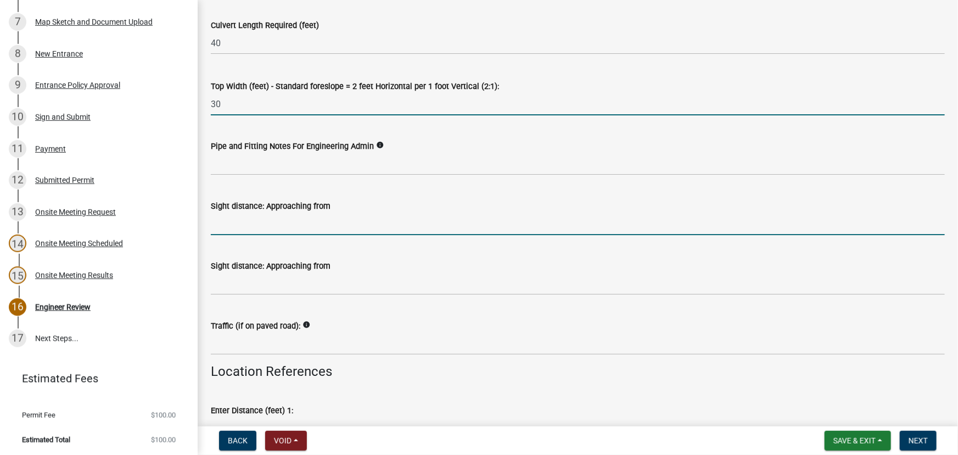
click at [217, 225] on input "Sight distance: Approaching from" at bounding box center [578, 223] width 734 height 23
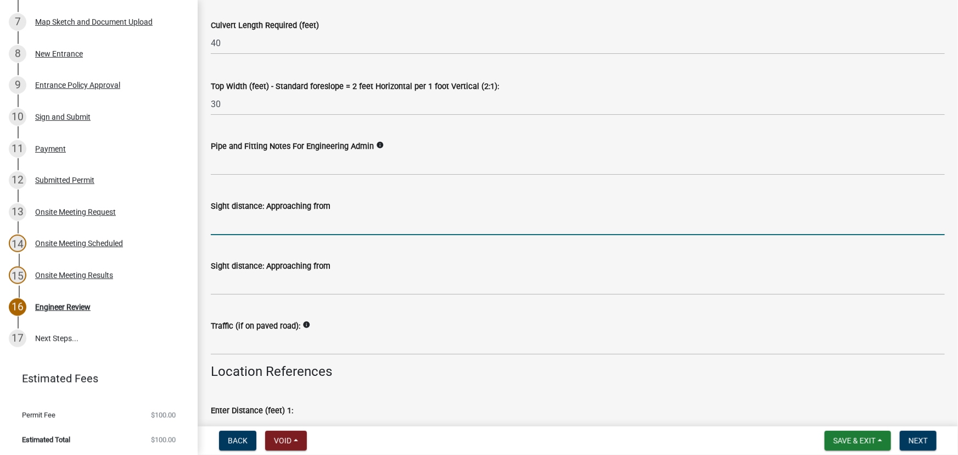
type input "West 500 ft"
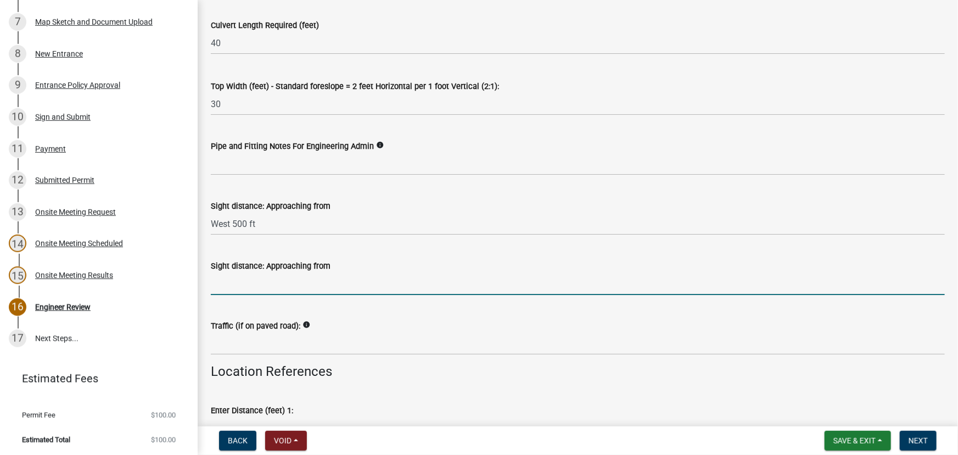
click at [236, 287] on input "Sight distance: Approaching from" at bounding box center [578, 283] width 734 height 23
type input "East 500 ft"
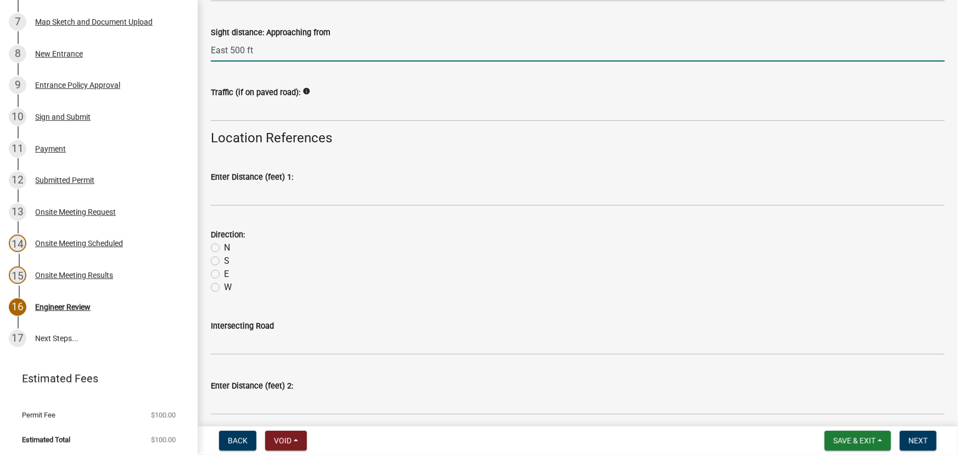
scroll to position [848, 0]
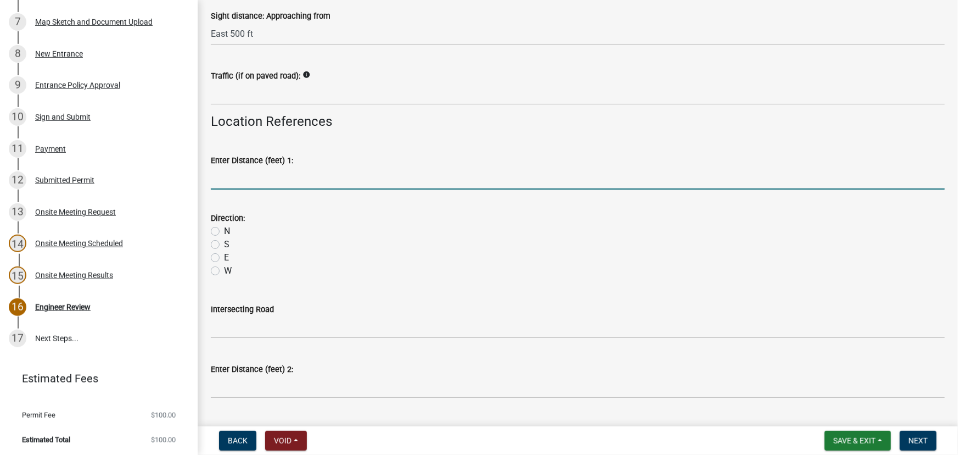
click at [220, 180] on input "Enter Distance (feet) 1:" at bounding box center [578, 178] width 734 height 23
type input "650"
click at [224, 268] on label "W" at bounding box center [228, 270] width 8 height 13
click at [224, 268] on input "W" at bounding box center [227, 267] width 7 height 7
radio input "true"
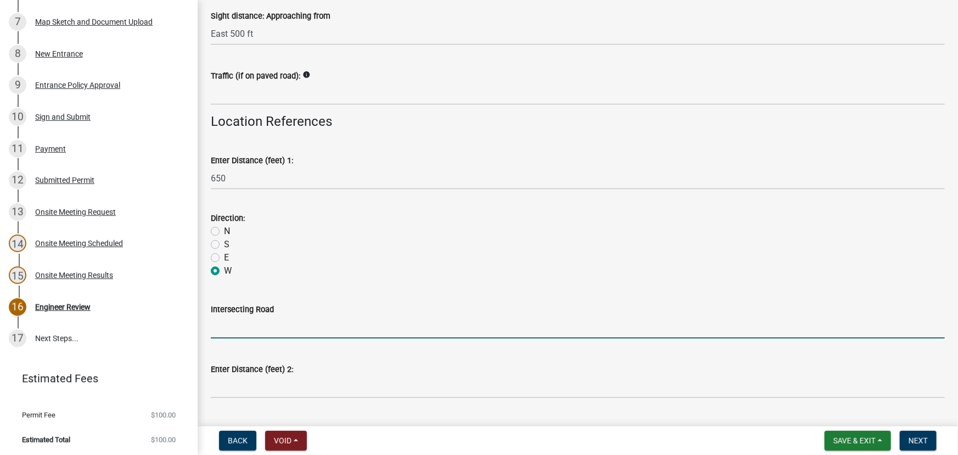
click at [219, 328] on input "Intersecting Road" at bounding box center [578, 327] width 734 height 23
click at [216, 328] on input "Intersecting Road" at bounding box center [578, 327] width 734 height 23
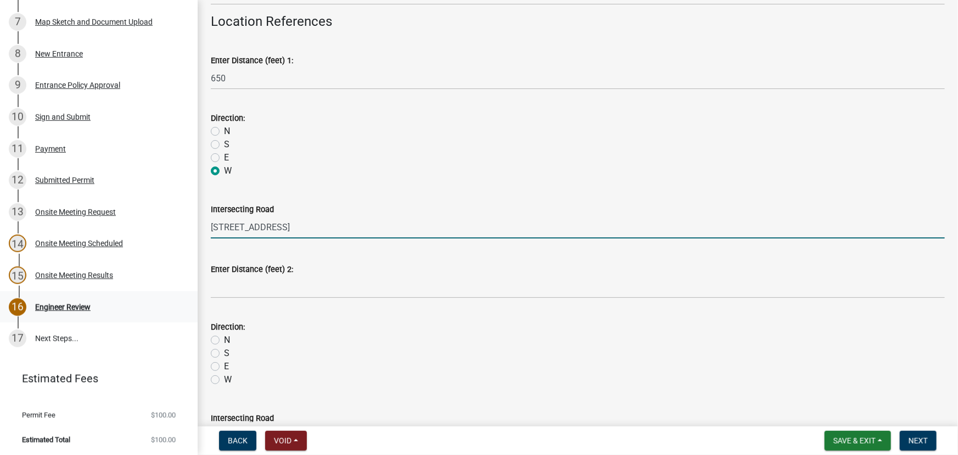
type input "17193 37th St"
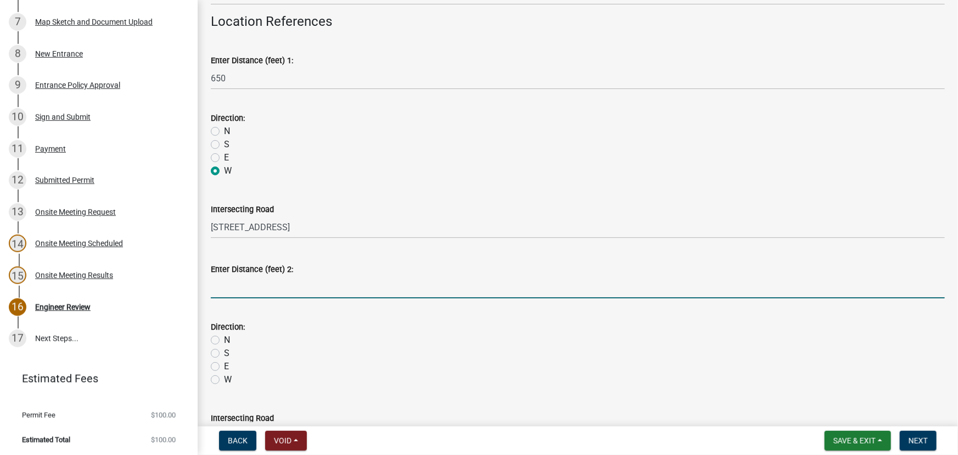
click at [217, 284] on input "Enter Distance (feet) 2:" at bounding box center [578, 287] width 734 height 23
type input "1405"
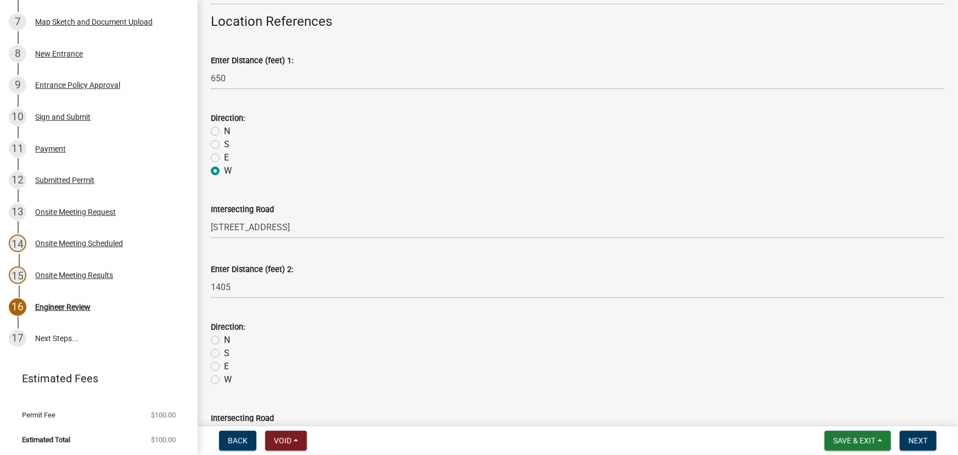
click at [224, 365] on label "E" at bounding box center [226, 366] width 5 height 13
click at [224, 365] on input "E" at bounding box center [227, 363] width 7 height 7
radio input "true"
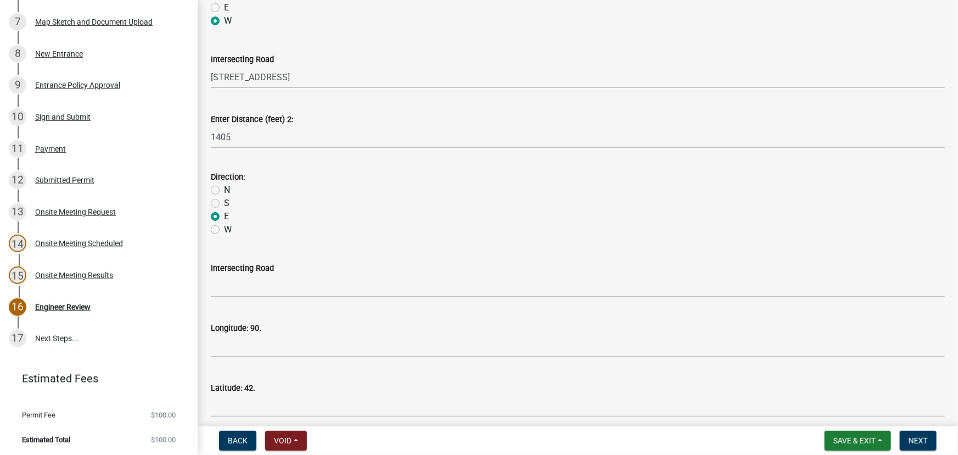
scroll to position [1147, 0]
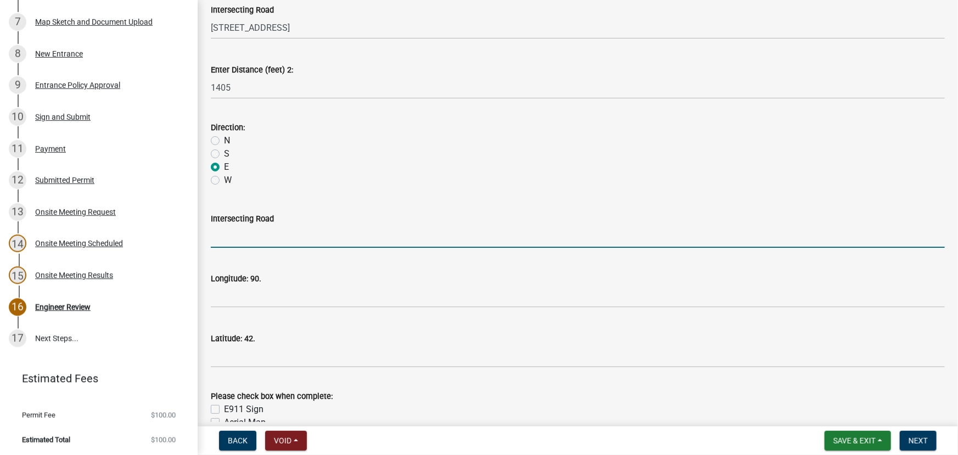
click at [213, 236] on input "Intersecting Road" at bounding box center [578, 236] width 734 height 23
type input "16652 37th St"
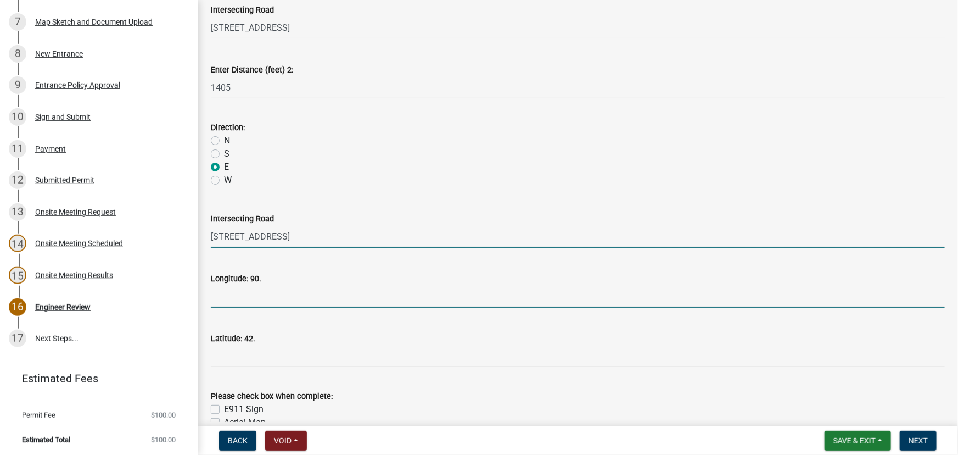
click at [223, 299] on input "Longitude: 90." at bounding box center [578, 296] width 734 height 23
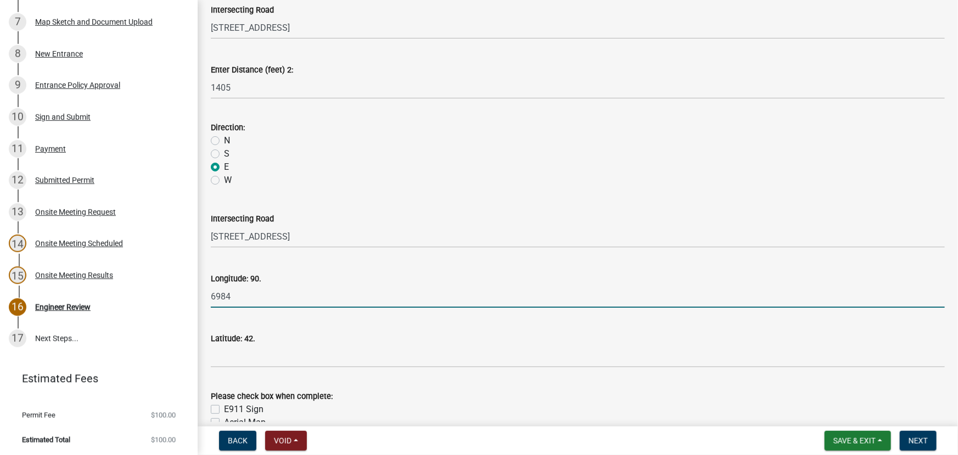
type input "6984"
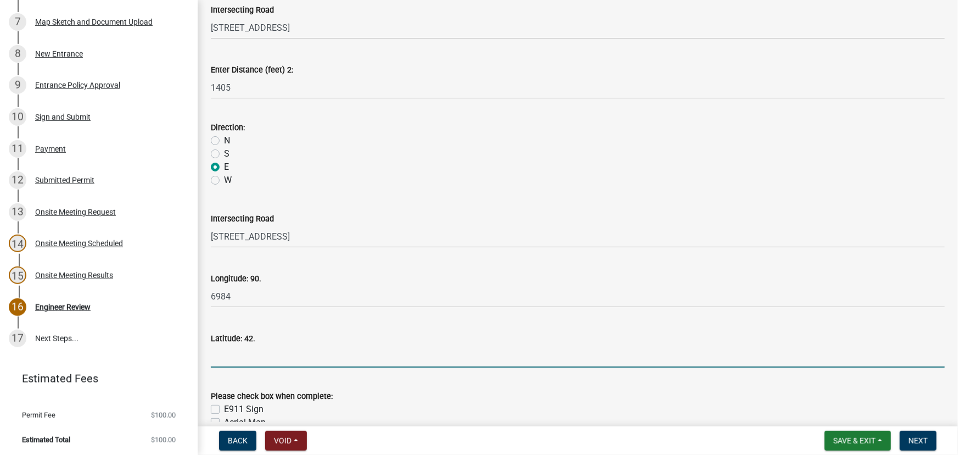
click at [216, 357] on input "Latitude: 42." at bounding box center [578, 356] width 734 height 23
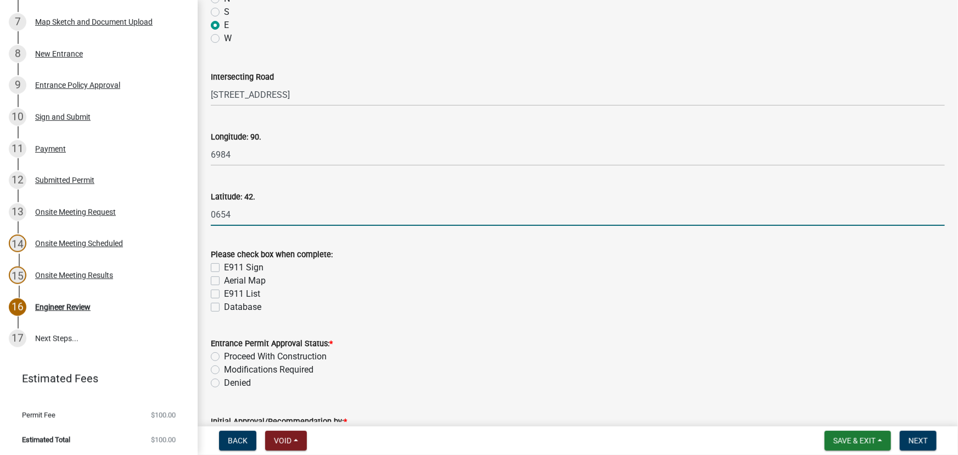
scroll to position [1297, 0]
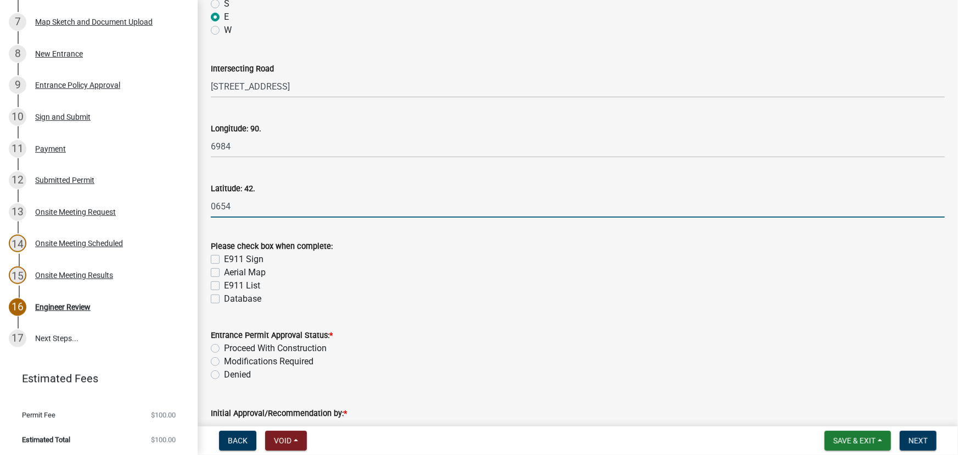
type input "0654"
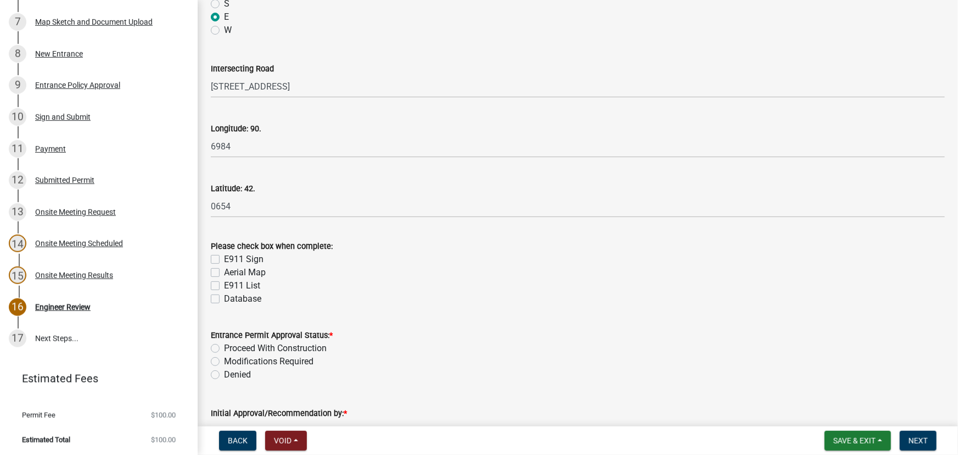
click at [224, 346] on label "Proceed With Construction" at bounding box center [275, 347] width 103 height 13
click at [224, 346] on input "Proceed With Construction" at bounding box center [227, 344] width 7 height 7
radio input "true"
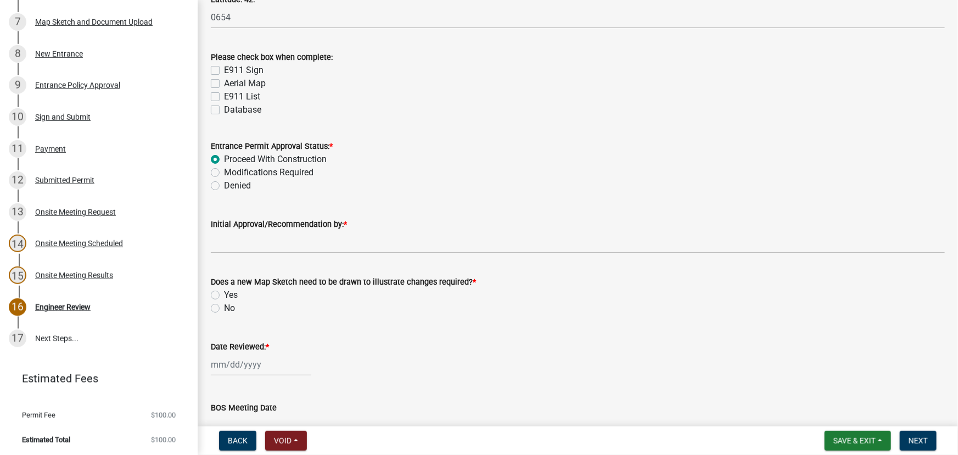
scroll to position [1547, 0]
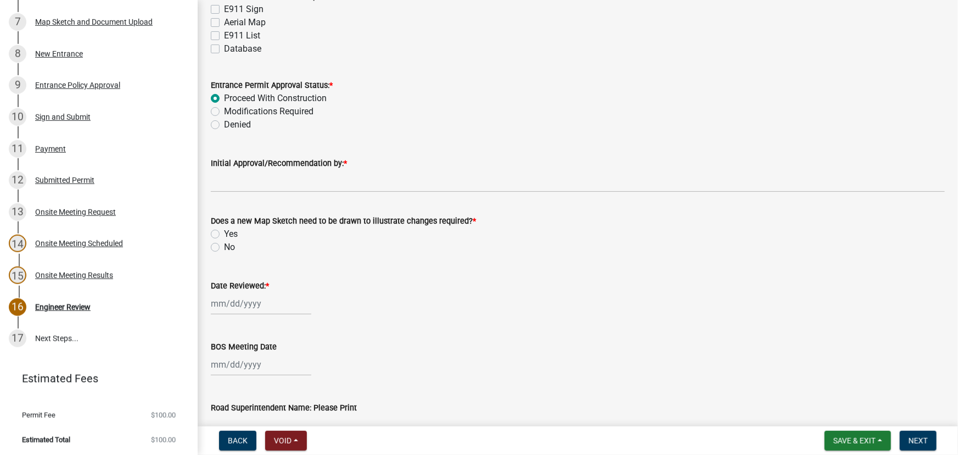
click at [217, 302] on div at bounding box center [261, 303] width 100 height 23
select select "9"
select select "2025"
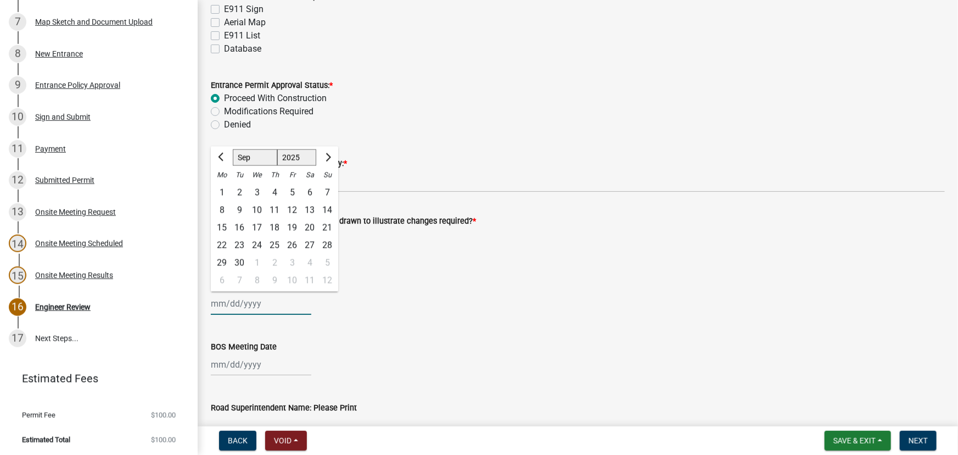
click at [218, 304] on input "Date Reviewed: *" at bounding box center [261, 303] width 100 height 23
click at [259, 226] on div "17" at bounding box center [257, 227] width 18 height 18
type input "09/17/2025"
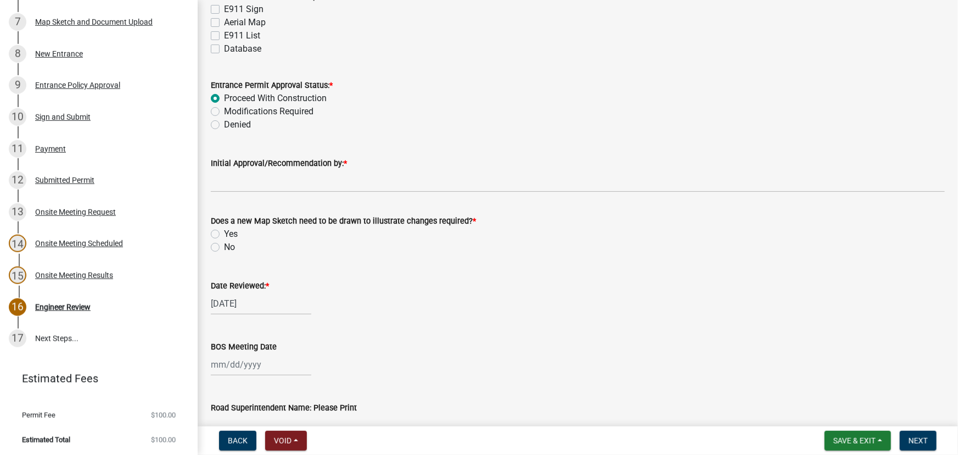
click at [286, 164] on label "Initial Approval/Recommendation by: *" at bounding box center [279, 164] width 136 height 8
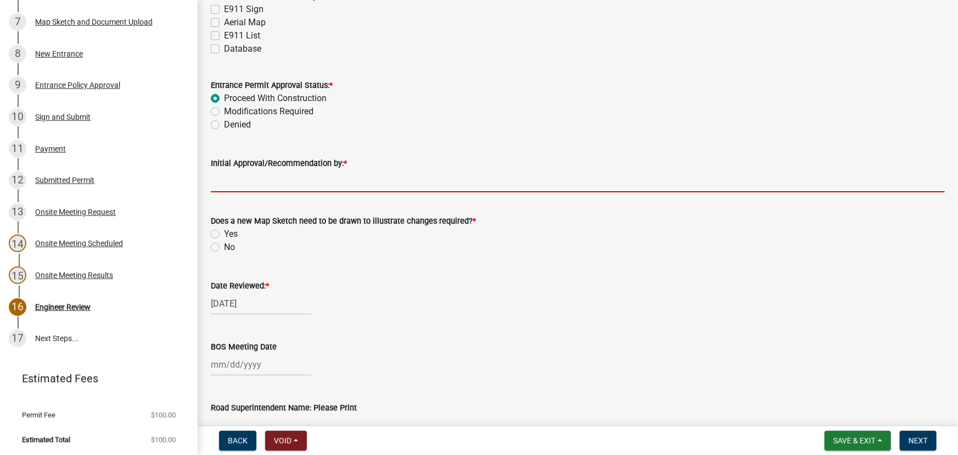
click at [286, 170] on input "Initial Approval/Recommendation by: *" at bounding box center [578, 181] width 734 height 23
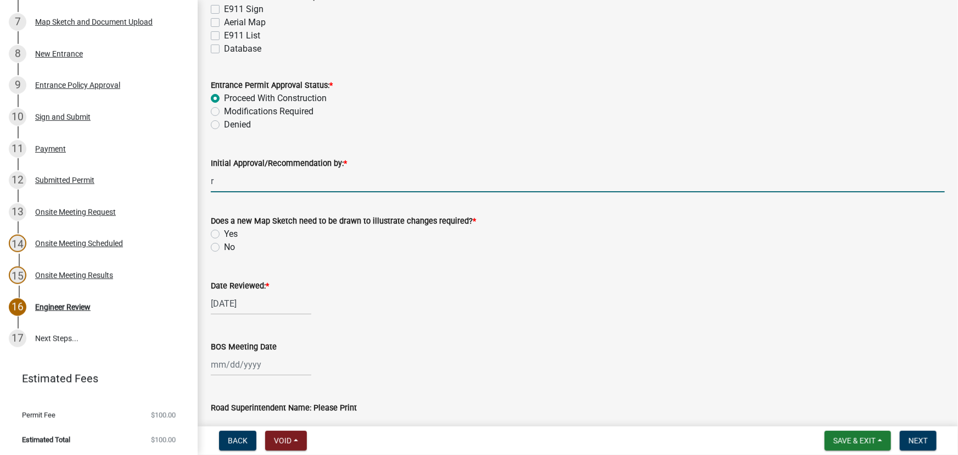
type input "Rick Kilburg"
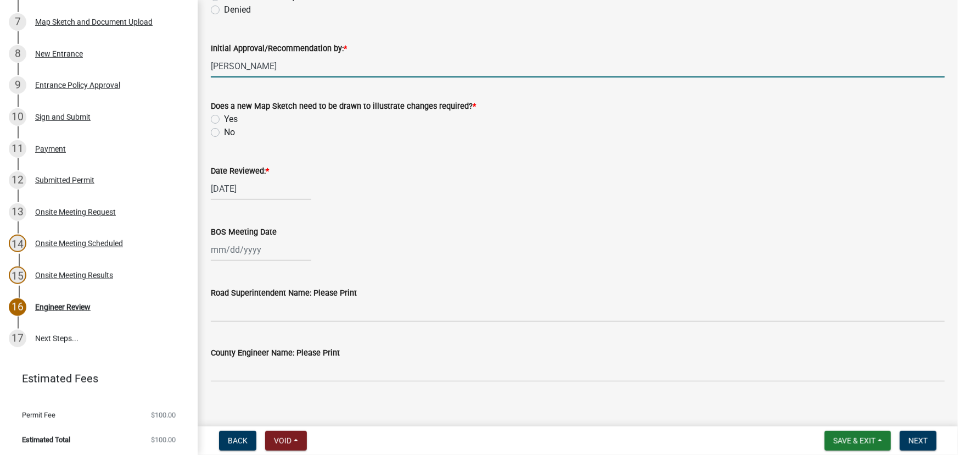
scroll to position [1673, 0]
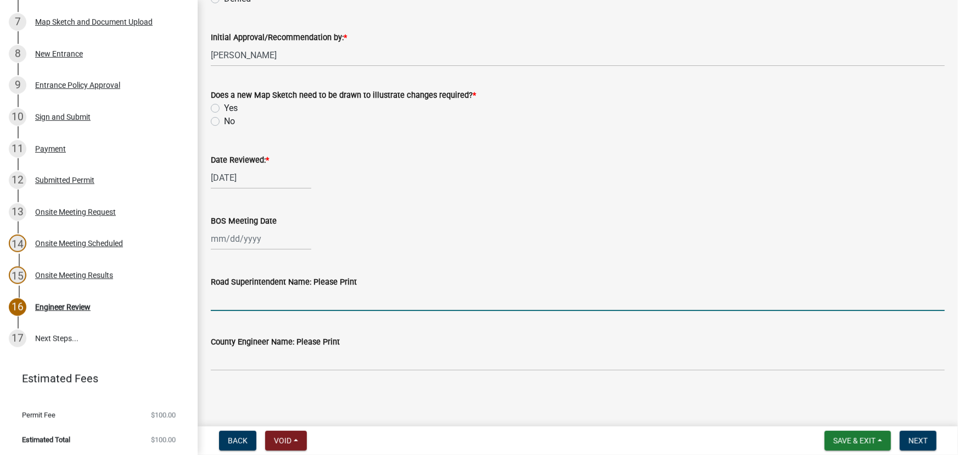
click at [214, 301] on input "Road Superintendent Name: Please Print" at bounding box center [578, 299] width 734 height 23
type input "Rick Kilburg"
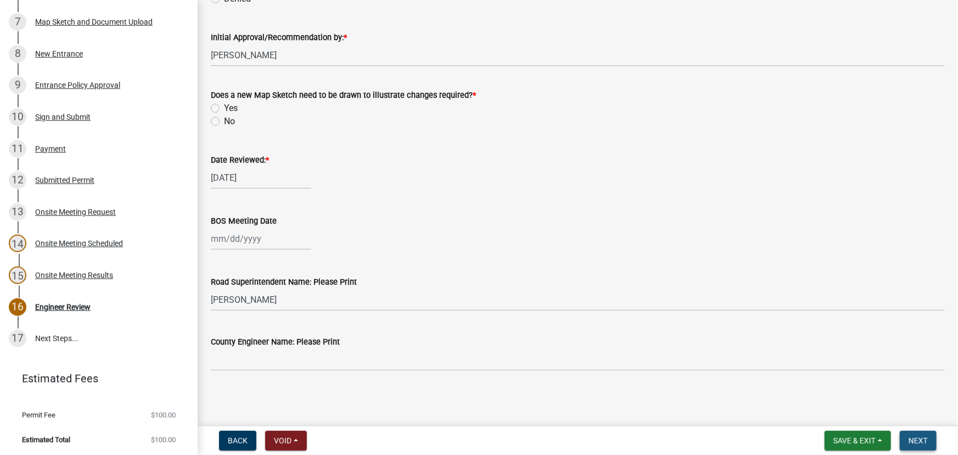
click at [915, 438] on span "Next" at bounding box center [918, 440] width 19 height 9
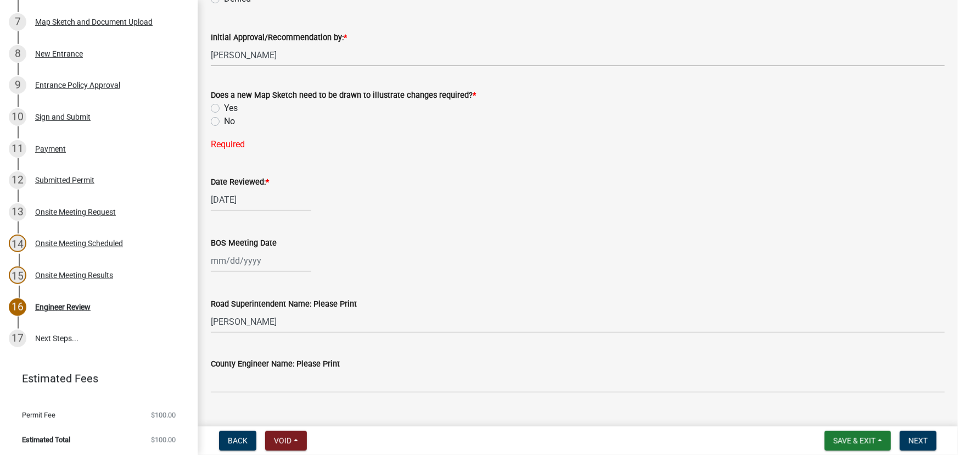
click at [224, 120] on label "No" at bounding box center [229, 121] width 11 height 13
click at [224, 120] on input "No" at bounding box center [227, 118] width 7 height 7
radio input "true"
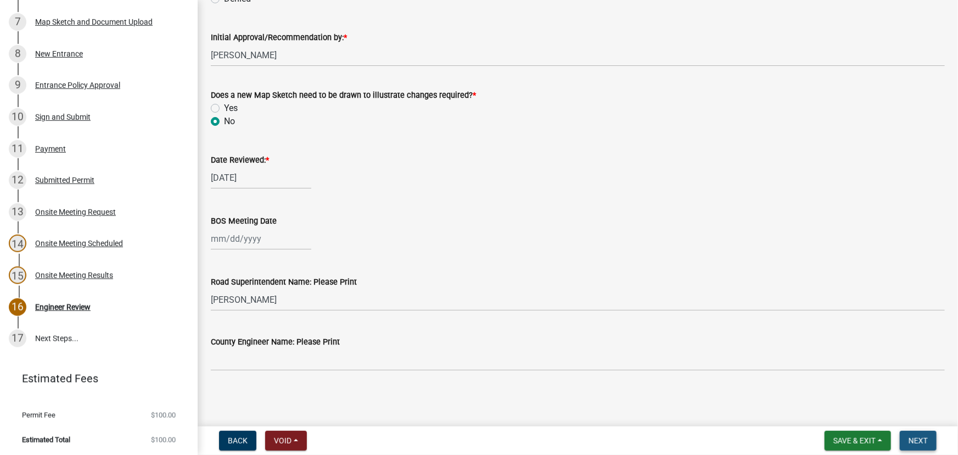
click at [918, 438] on span "Next" at bounding box center [918, 440] width 19 height 9
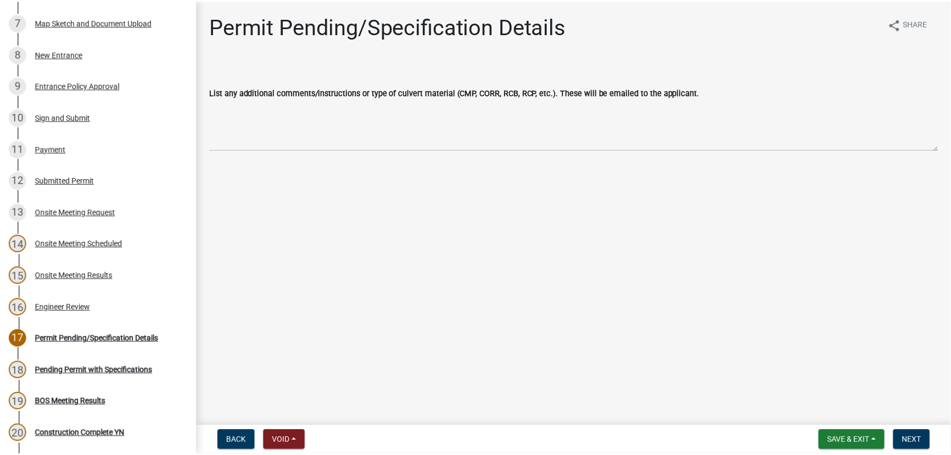
scroll to position [447, 0]
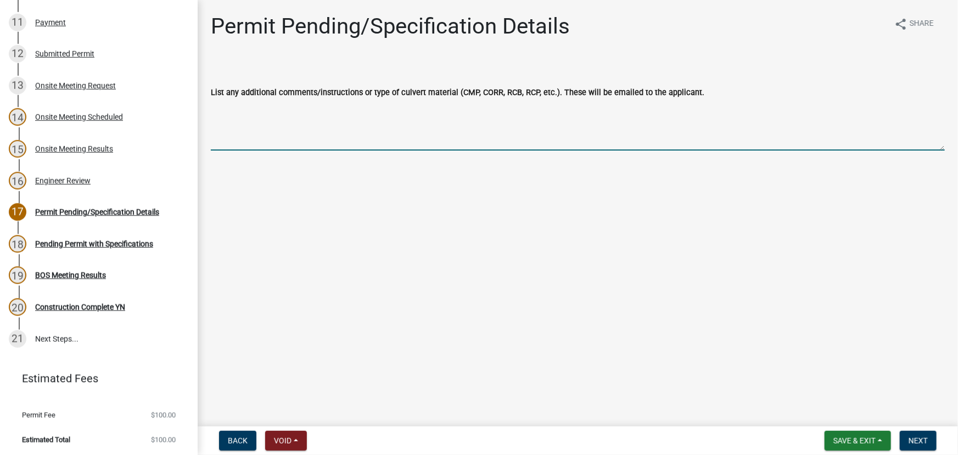
click at [212, 139] on textarea "List any additional comments/instructions or type of culvert material (CMP, COR…" at bounding box center [578, 125] width 734 height 52
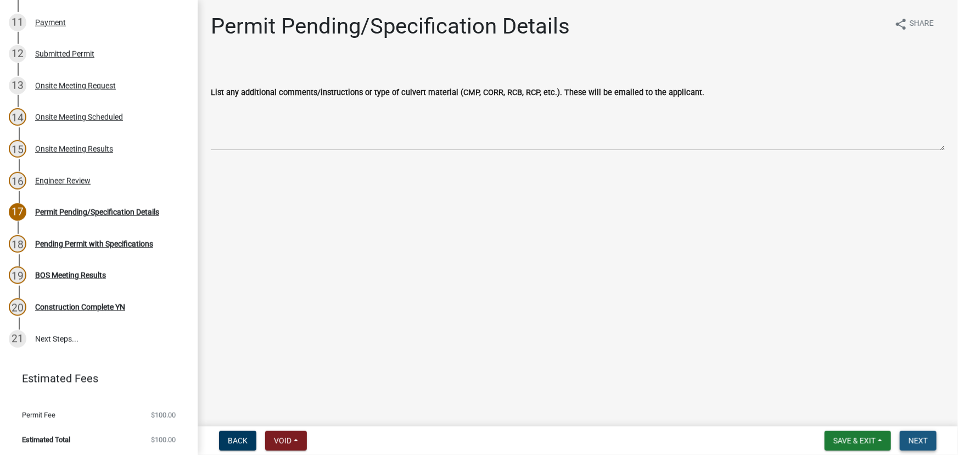
click at [919, 445] on span "Next" at bounding box center [918, 440] width 19 height 9
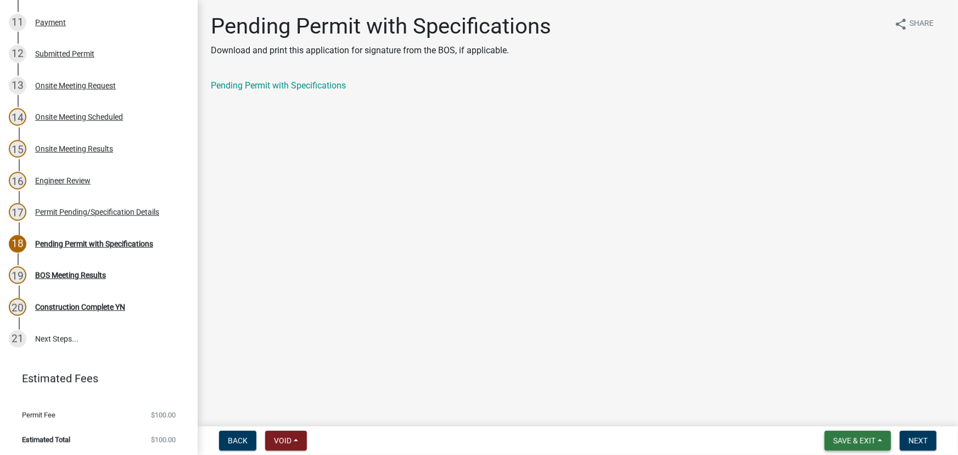
click at [848, 439] on span "Save & Exit" at bounding box center [854, 440] width 42 height 9
click at [847, 412] on button "Save & Exit" at bounding box center [847, 412] width 88 height 26
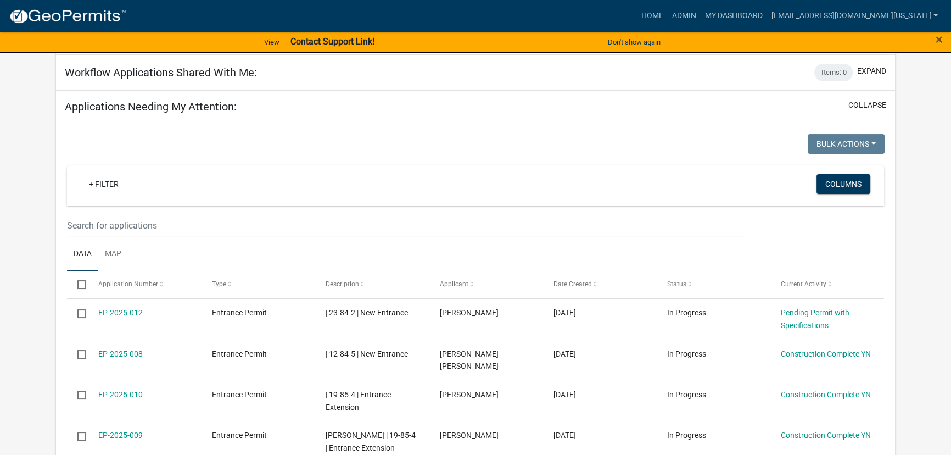
scroll to position [199, 0]
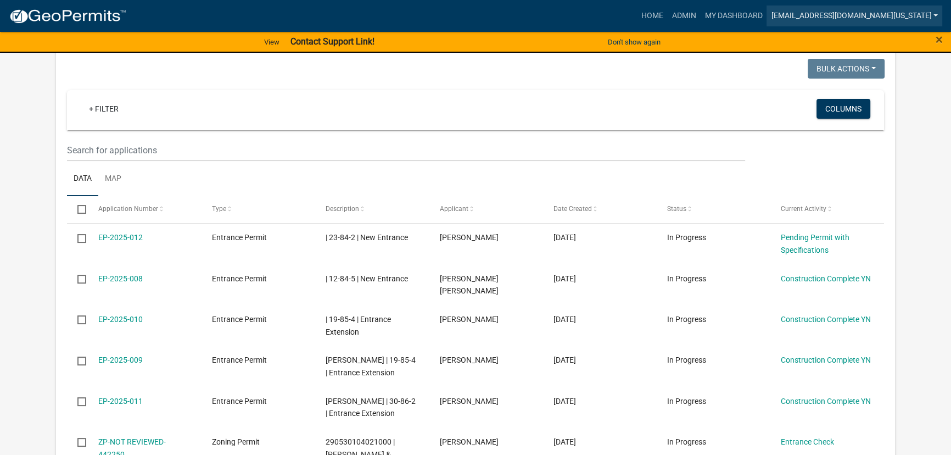
click at [934, 14] on link "[EMAIL_ADDRESS][DOMAIN_NAME][US_STATE]" at bounding box center [854, 15] width 176 height 21
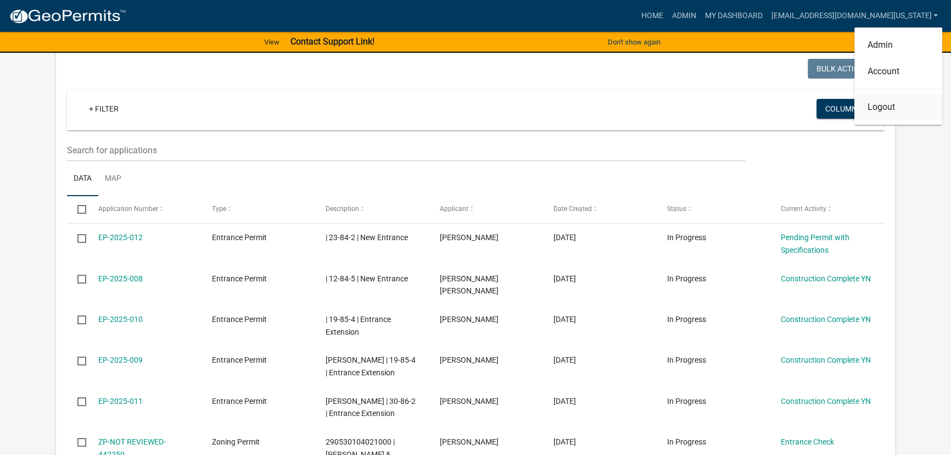
click at [883, 108] on link "Logout" at bounding box center [898, 107] width 88 height 26
